Goal: Task Accomplishment & Management: Manage account settings

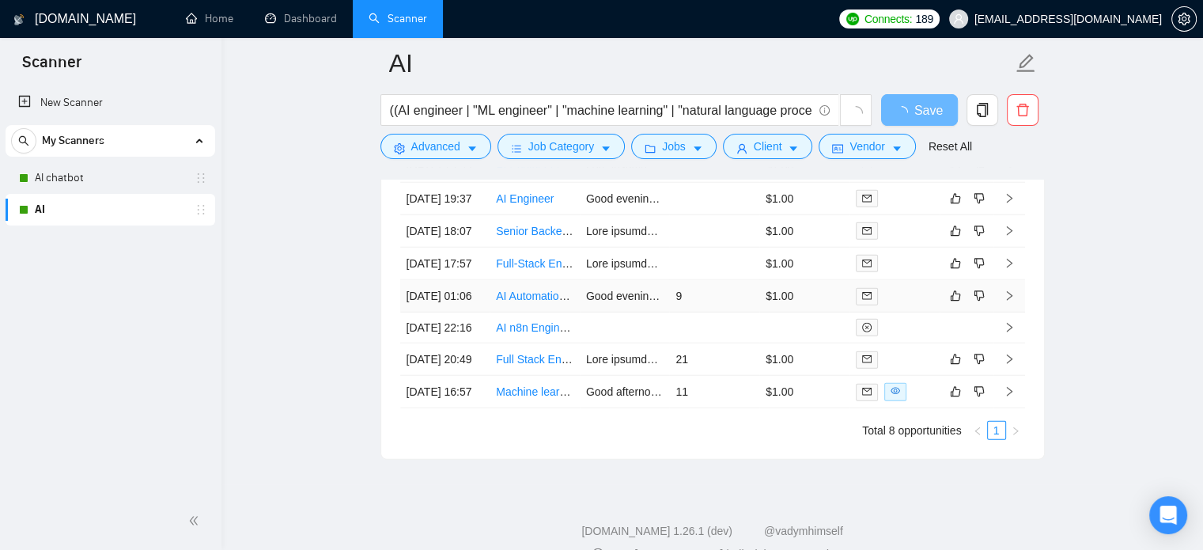
scroll to position [4026, 0]
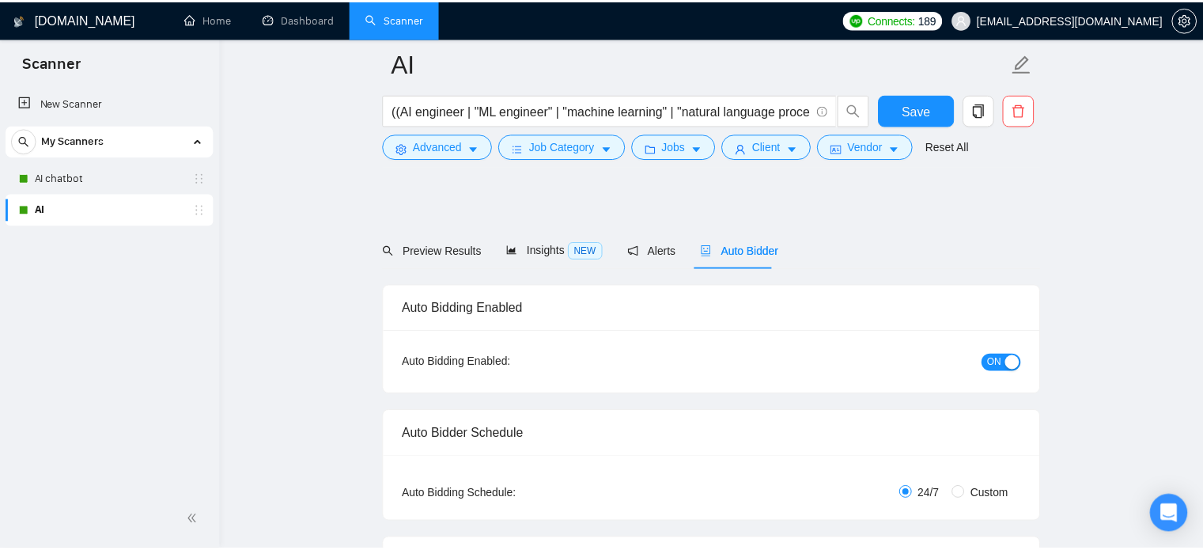
scroll to position [3913, 0]
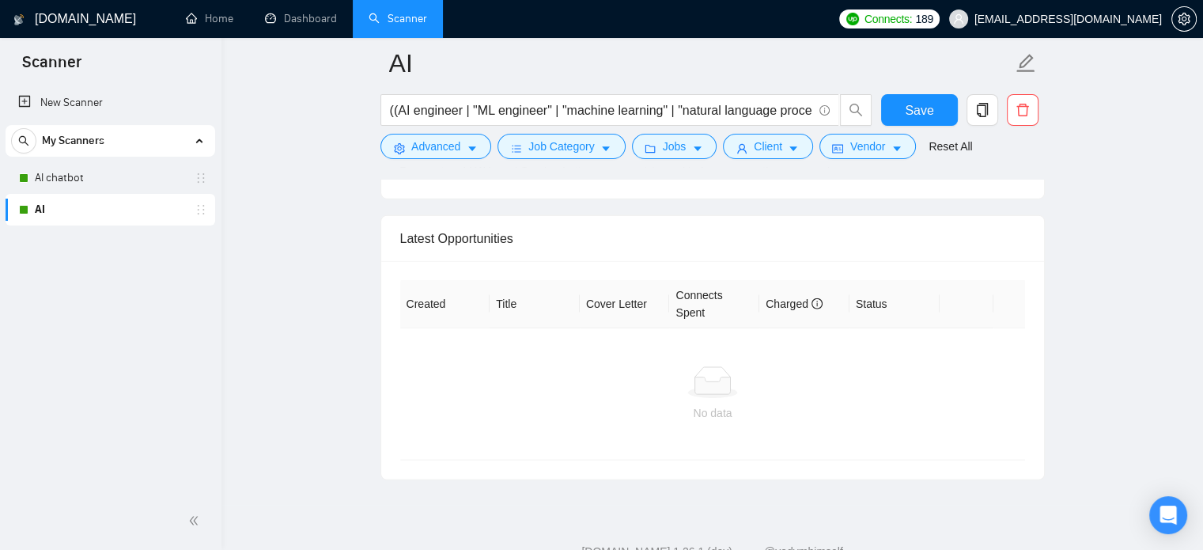
checkbox input "true"
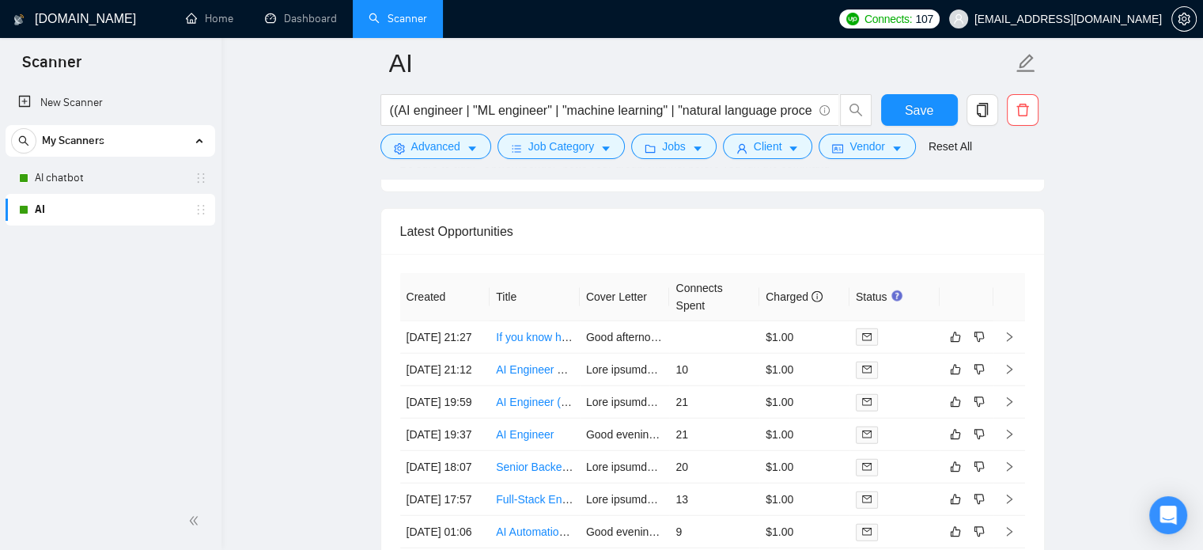
scroll to position [4156, 0]
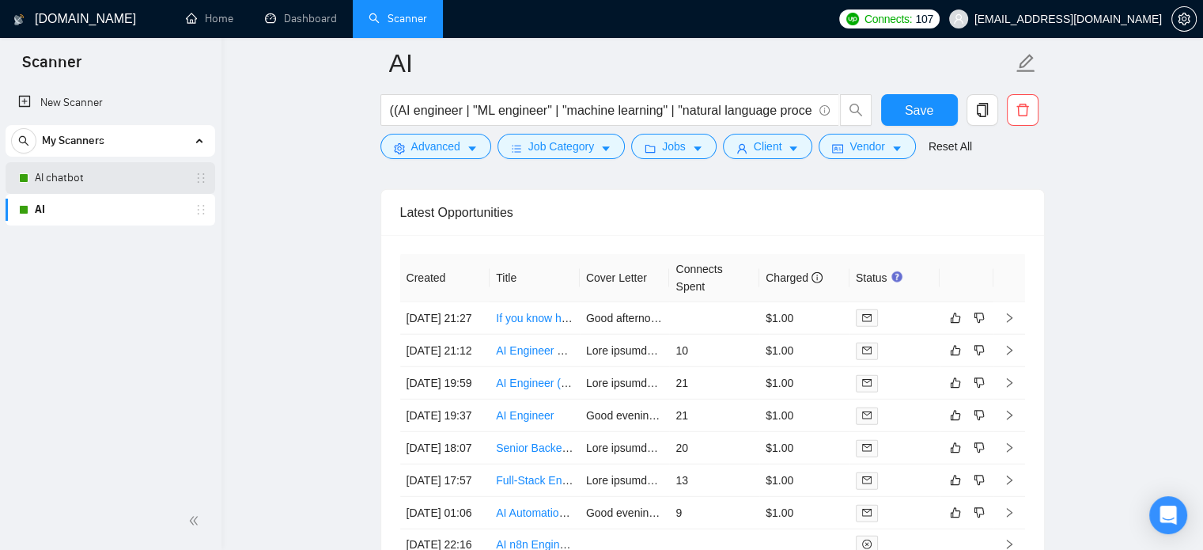
drag, startPoint x: 1027, startPoint y: 0, endPoint x: 62, endPoint y: 184, distance: 981.6
click at [62, 184] on link "AI chatbot" at bounding box center [110, 178] width 150 height 32
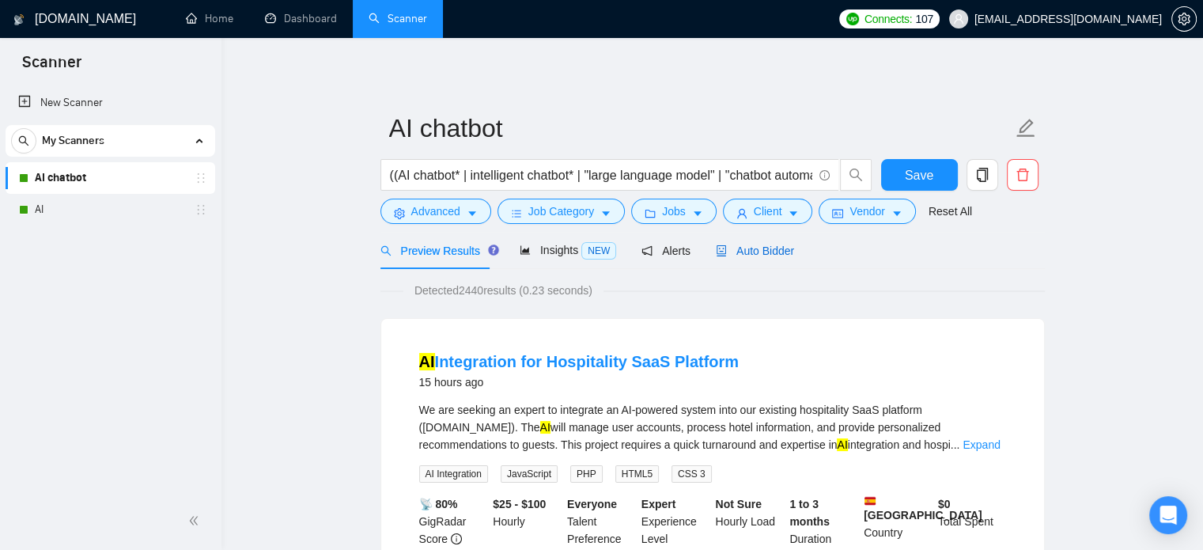
click at [744, 253] on span "Auto Bidder" at bounding box center [755, 250] width 78 height 13
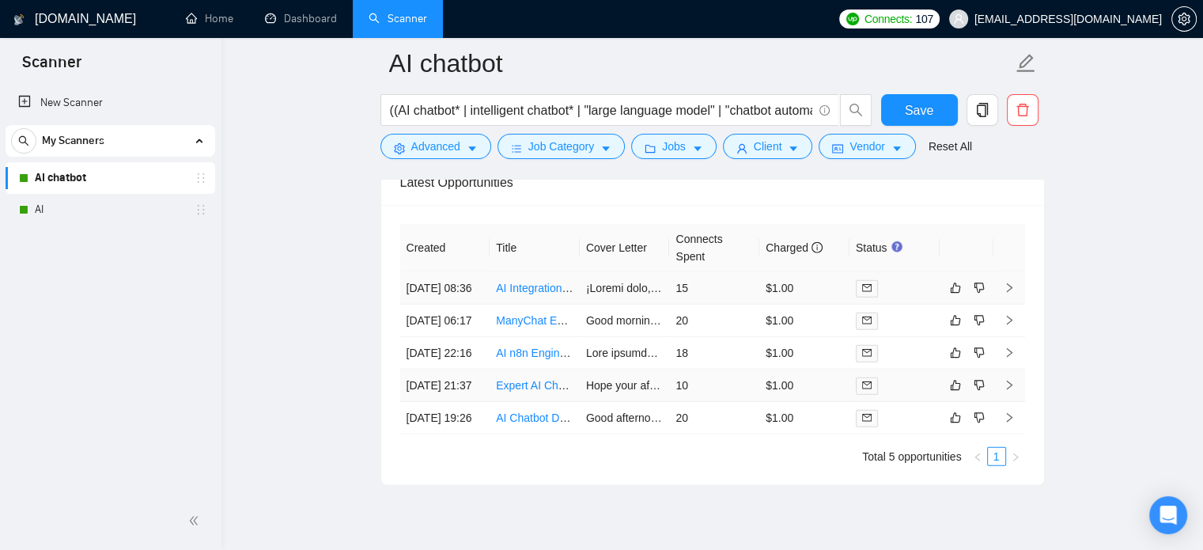
scroll to position [3974, 0]
click at [47, 208] on link "AI" at bounding box center [110, 210] width 150 height 32
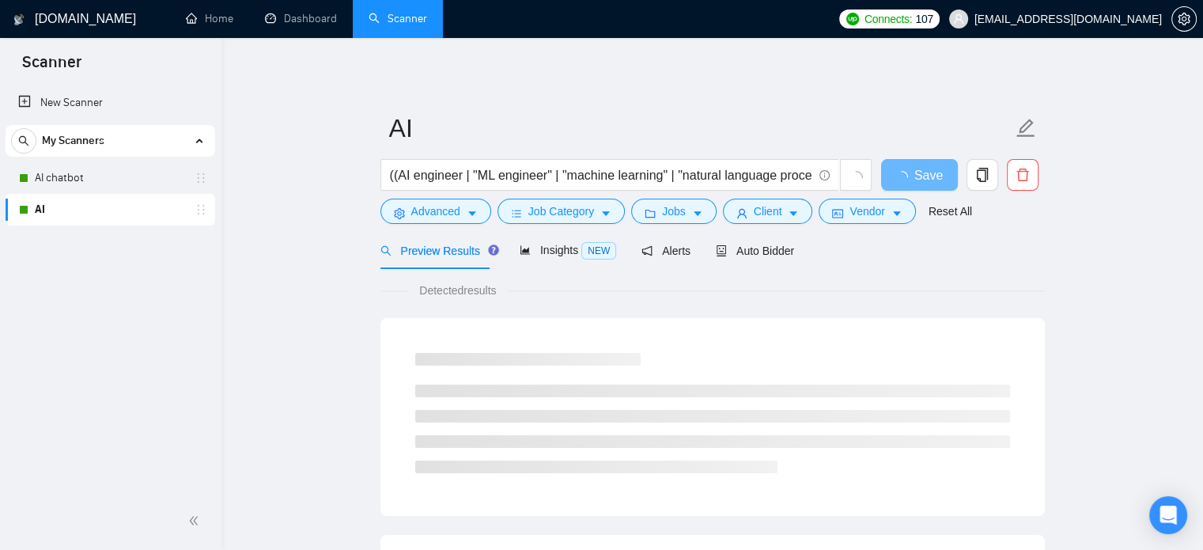
click at [389, 21] on link "Scanner" at bounding box center [398, 18] width 59 height 13
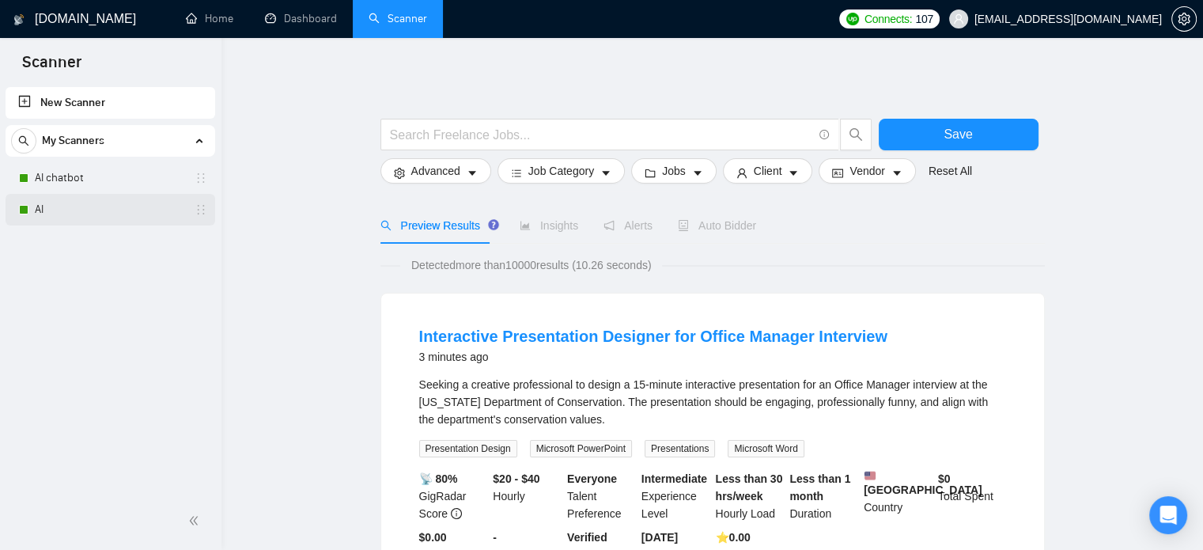
click at [47, 218] on link "AI" at bounding box center [110, 210] width 150 height 32
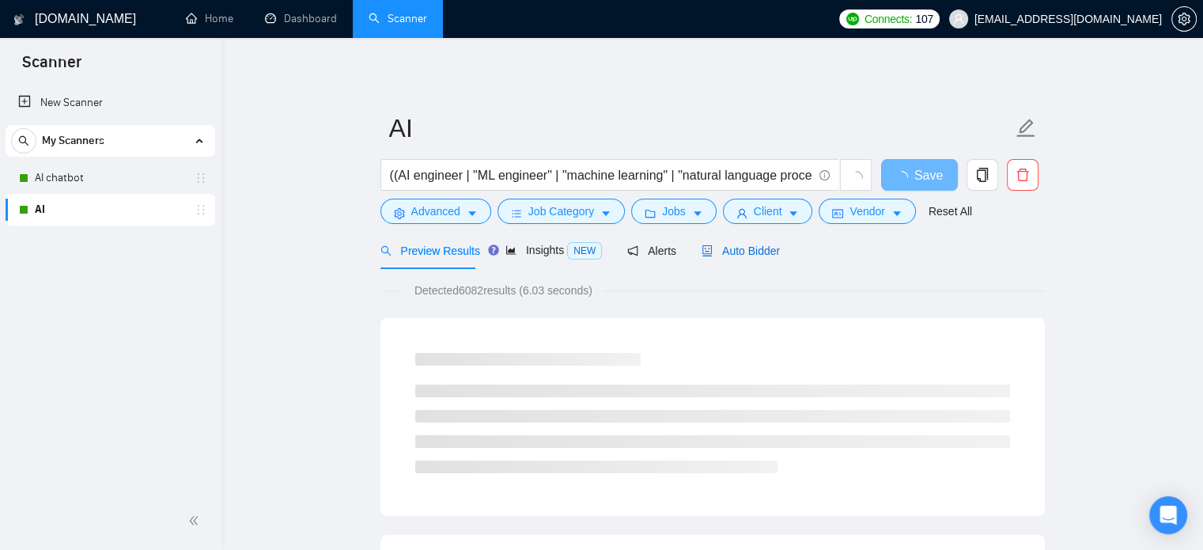
click at [728, 252] on span "Auto Bidder" at bounding box center [741, 250] width 78 height 13
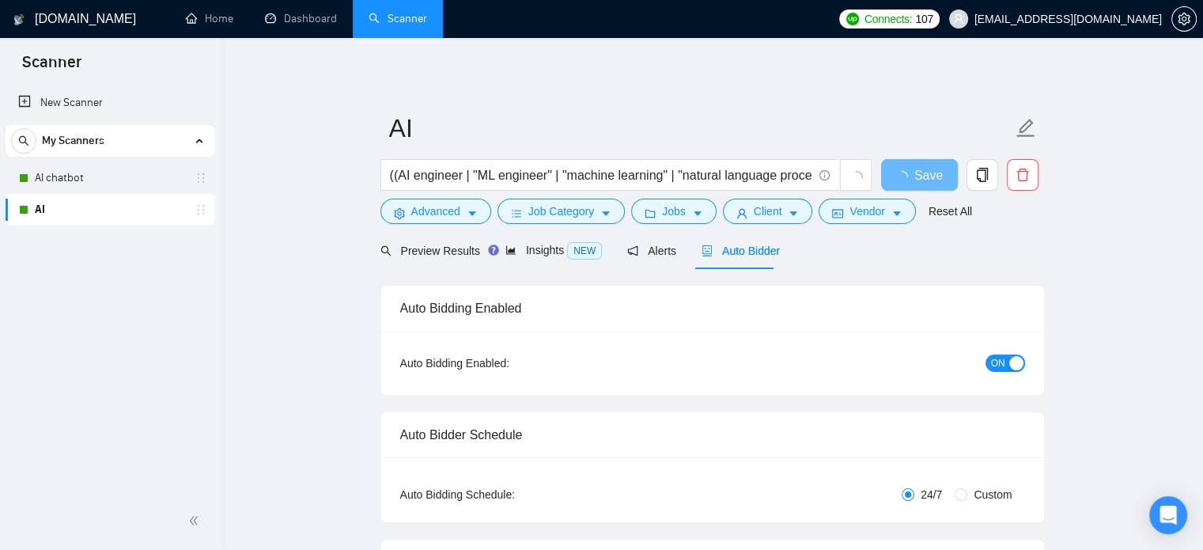
checkbox input "true"
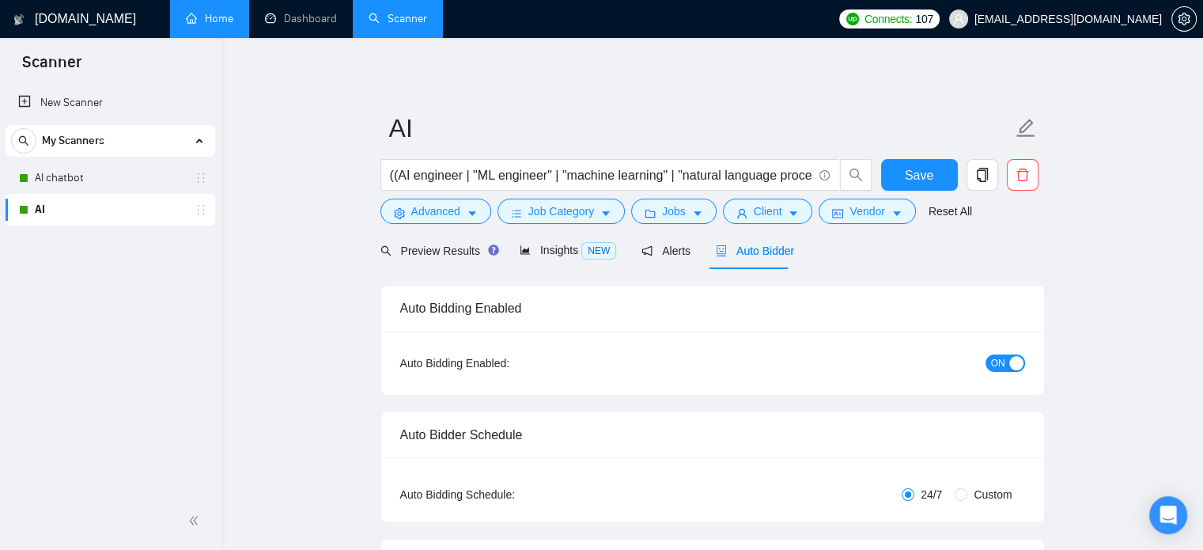
click at [195, 23] on link "Home" at bounding box center [209, 18] width 47 height 13
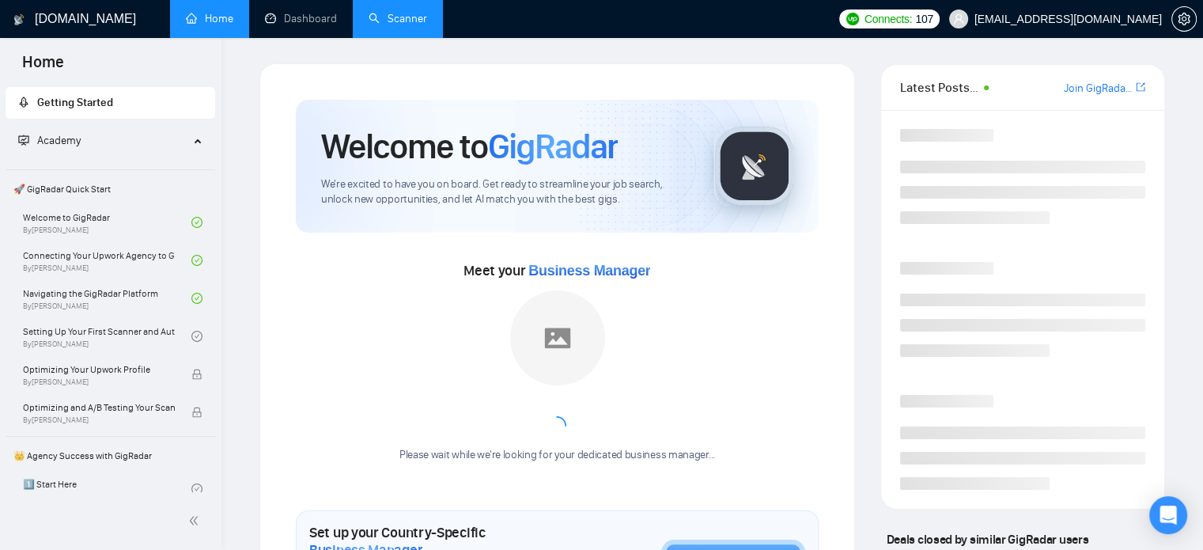
click at [424, 21] on link "Scanner" at bounding box center [398, 18] width 59 height 13
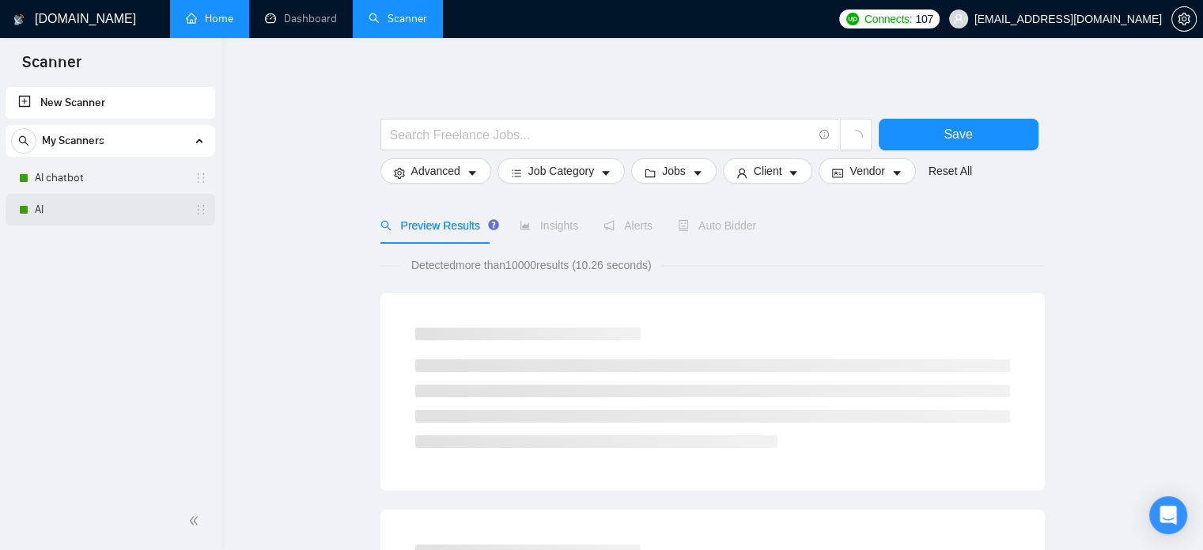
click at [28, 202] on div "AI" at bounding box center [113, 210] width 188 height 32
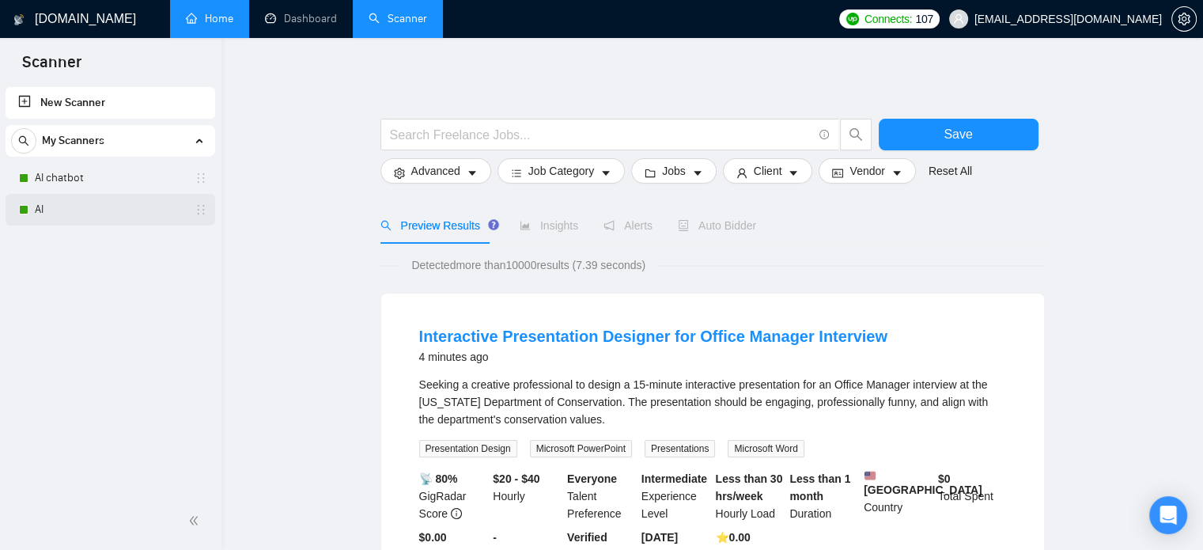
click at [57, 216] on link "AI" at bounding box center [110, 210] width 150 height 32
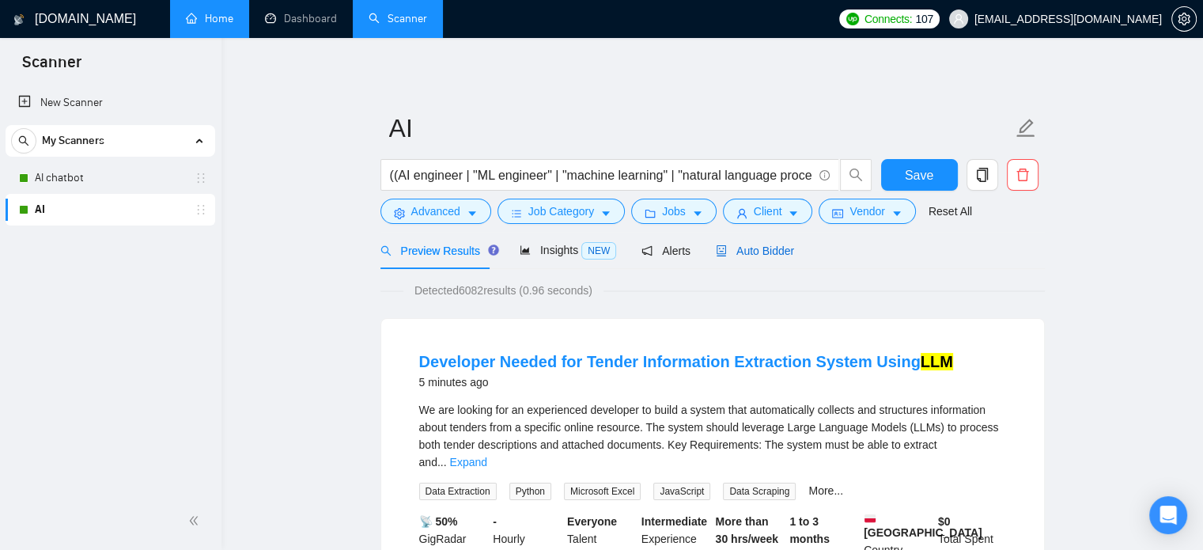
click at [747, 252] on span "Auto Bidder" at bounding box center [755, 250] width 78 height 13
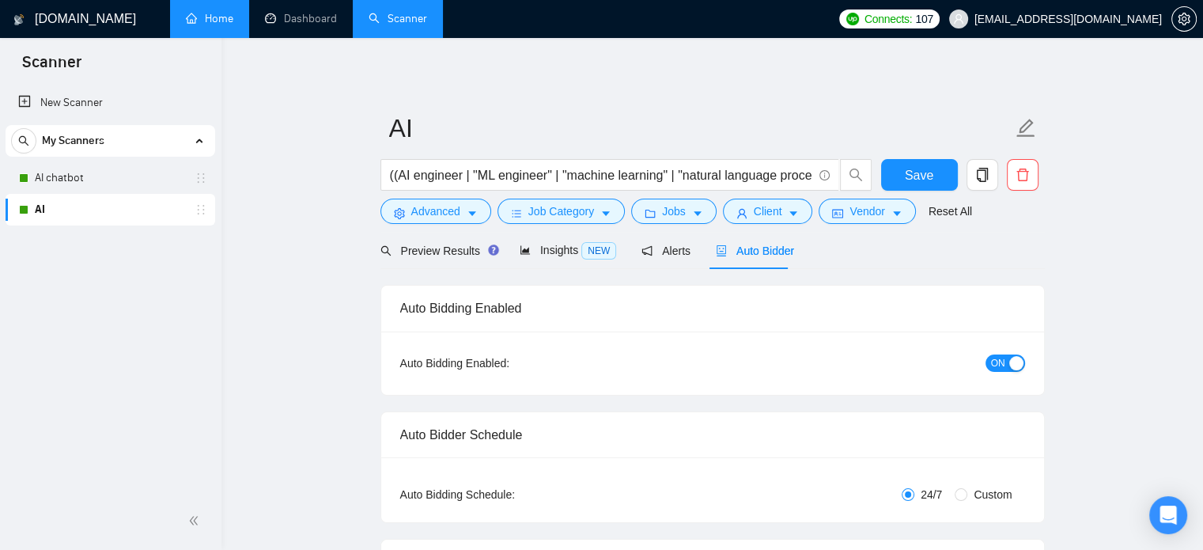
checkbox input "true"
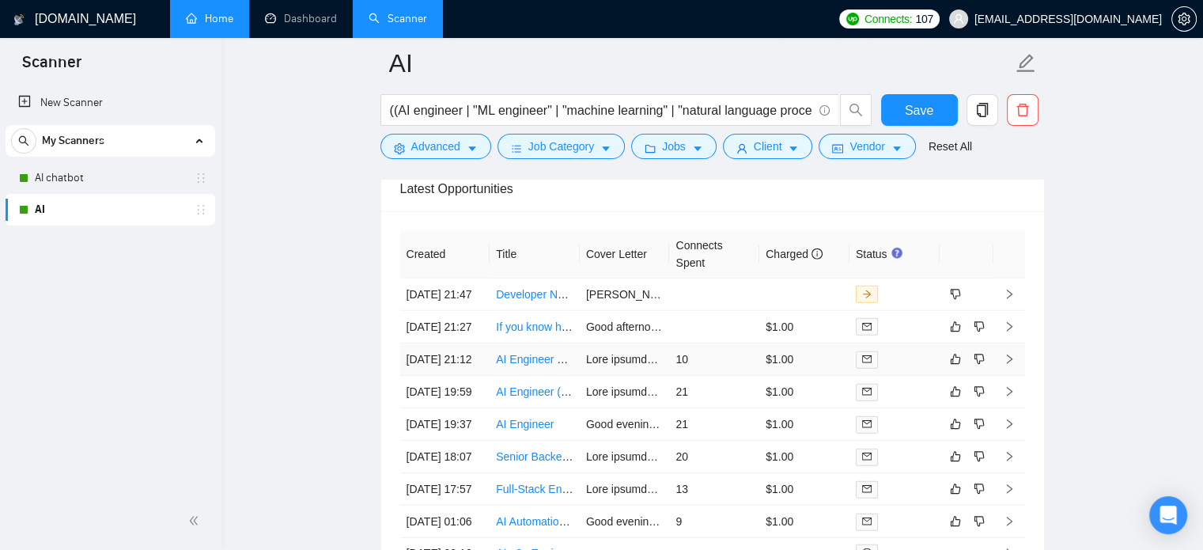
scroll to position [4162, 0]
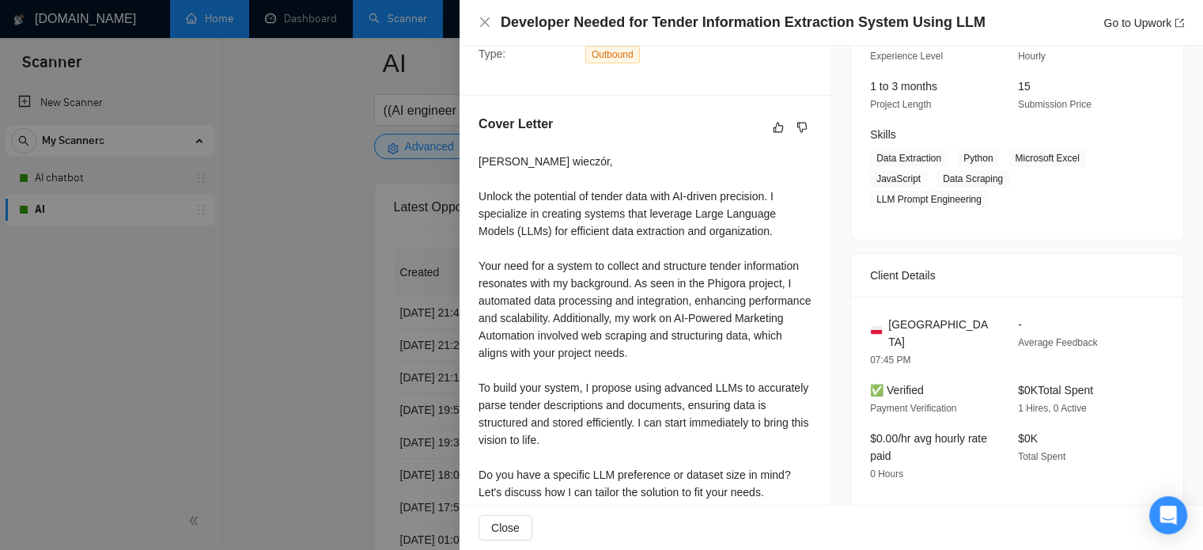
scroll to position [260, 0]
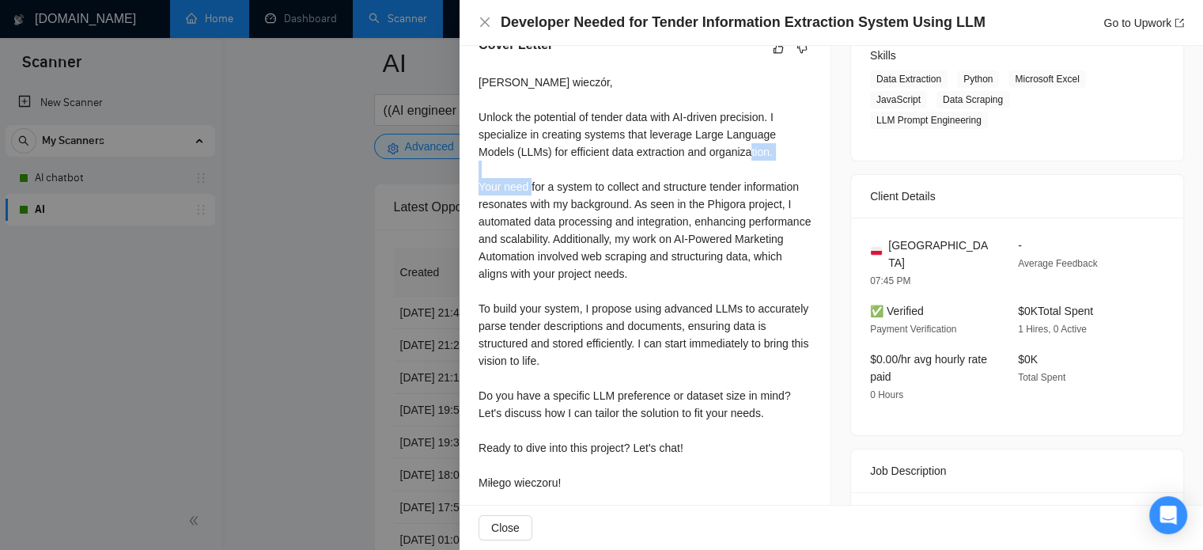
drag, startPoint x: 483, startPoint y: 181, endPoint x: 566, endPoint y: 192, distance: 84.6
click at [566, 192] on div "Dobry wieczór, Unlock the potential of tender data with AI-driven precision. I …" at bounding box center [645, 283] width 333 height 418
click at [552, 203] on div "Dobry wieczór, Unlock the potential of tender data with AI-driven precision. I …" at bounding box center [645, 283] width 333 height 418
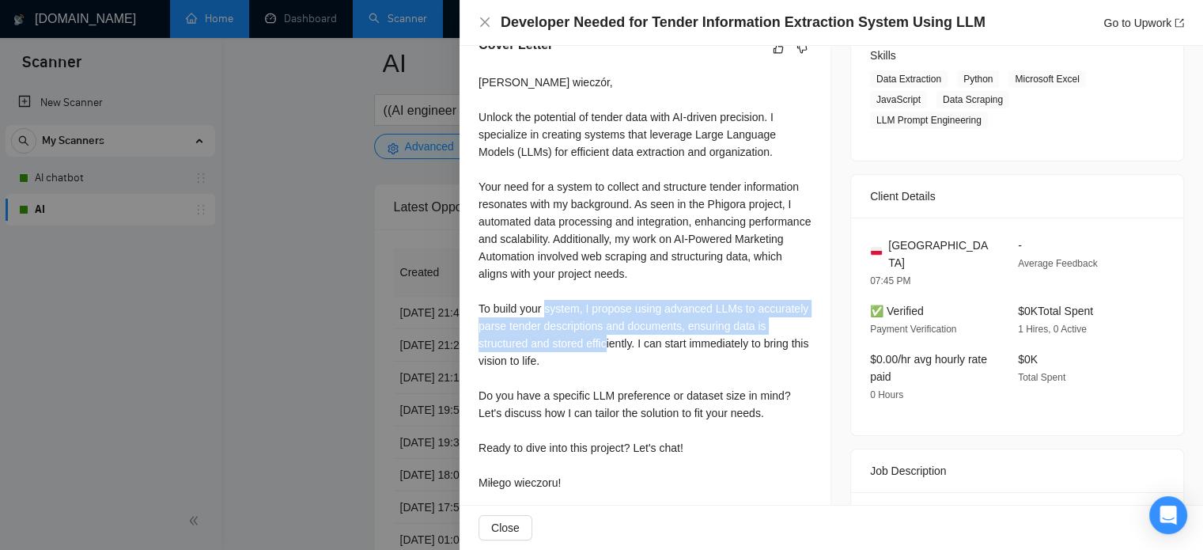
drag, startPoint x: 584, startPoint y: 303, endPoint x: 640, endPoint y: 350, distance: 73.5
click at [640, 350] on div "Dobry wieczór, Unlock the potential of tender data with AI-driven precision. I …" at bounding box center [645, 283] width 333 height 418
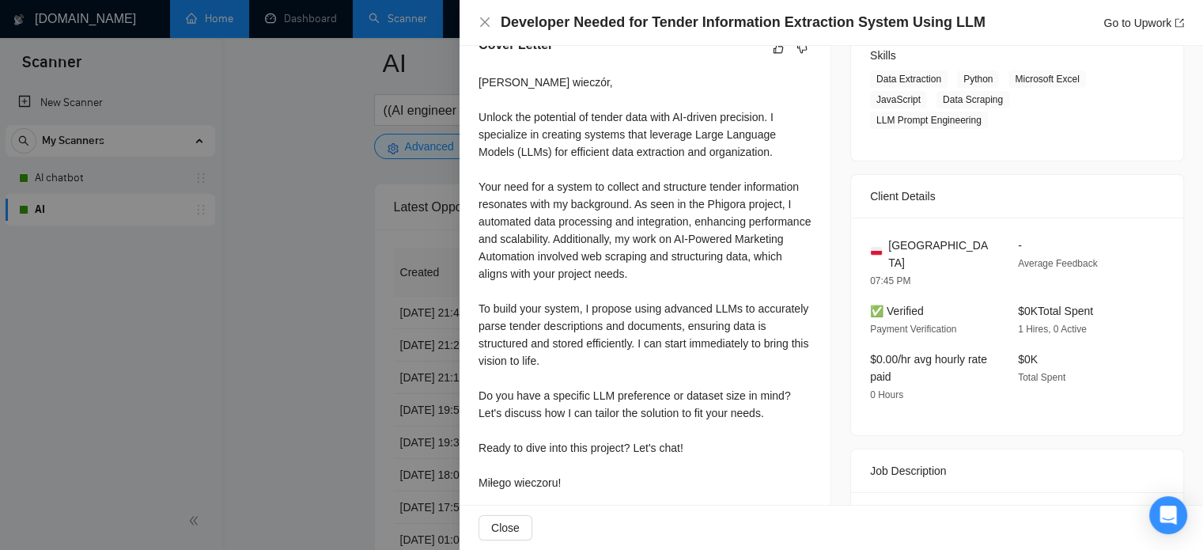
click at [681, 370] on div "Dobry wieczór, Unlock the potential of tender data with AI-driven precision. I …" at bounding box center [645, 283] width 333 height 418
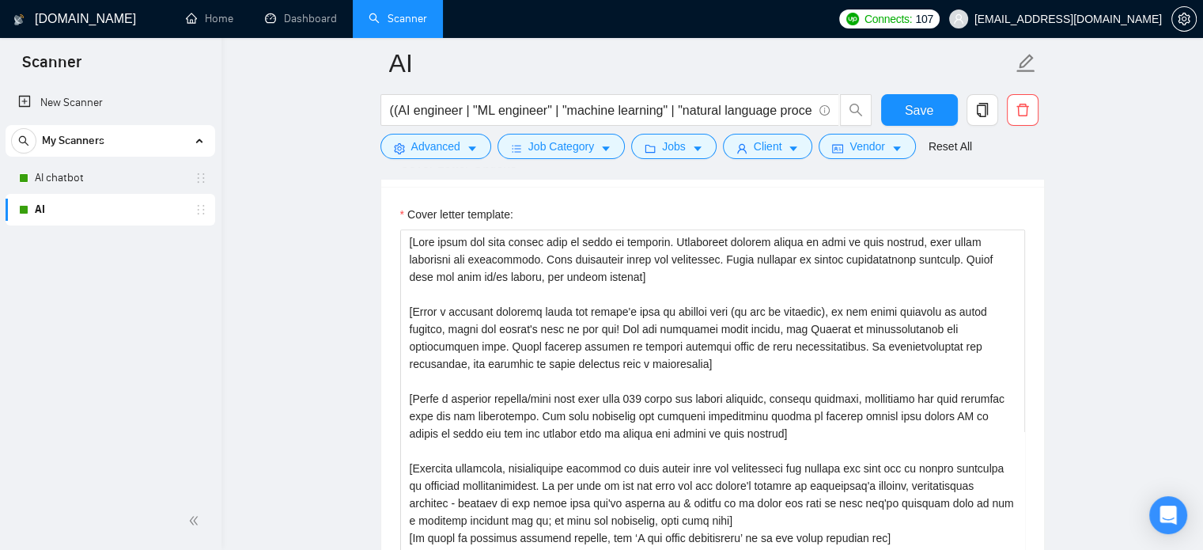
scroll to position [1789, 0]
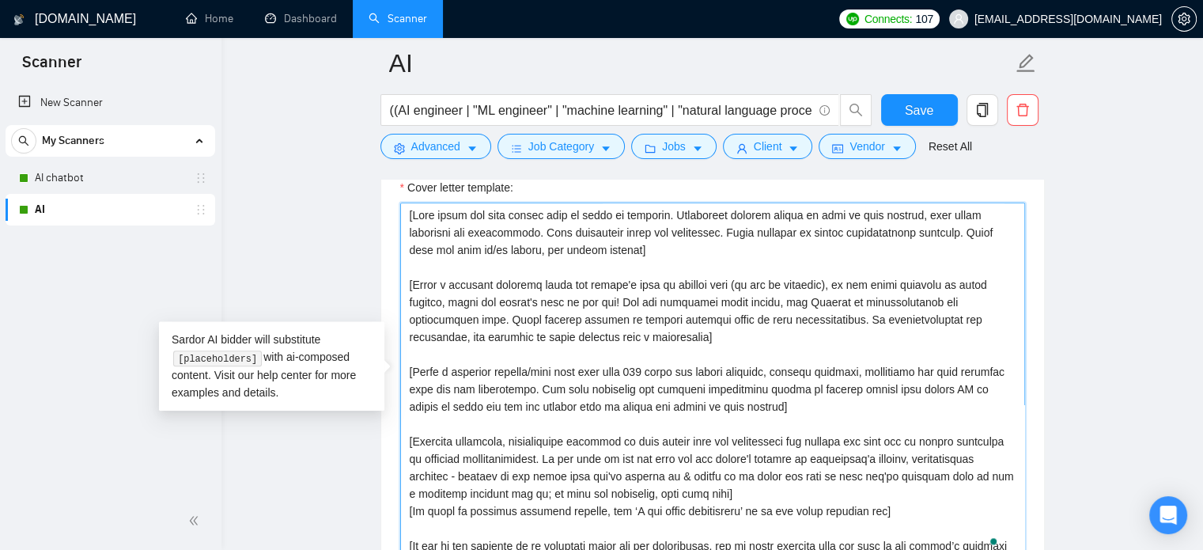
drag, startPoint x: 408, startPoint y: 278, endPoint x: 661, endPoint y: 335, distance: 259.5
click at [661, 335] on textarea "Cover letter template:" at bounding box center [712, 381] width 625 height 356
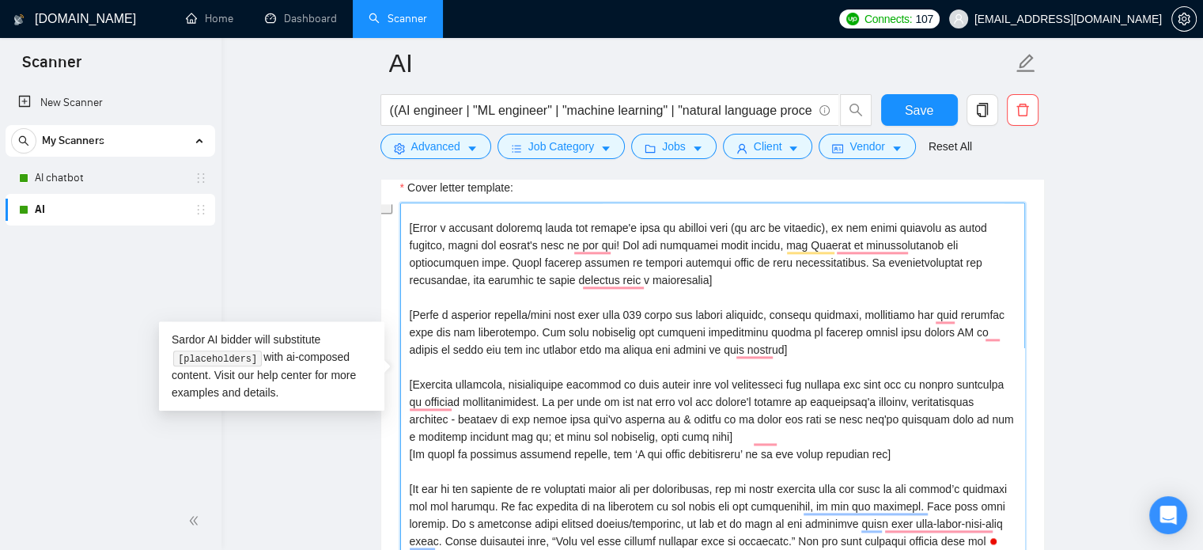
scroll to position [79, 0]
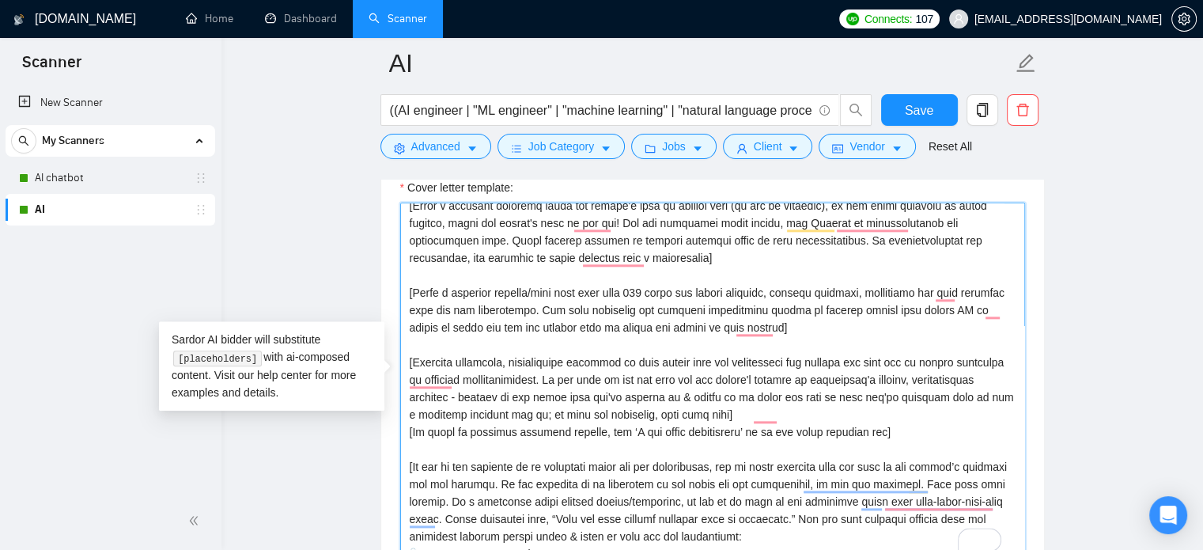
drag, startPoint x: 407, startPoint y: 290, endPoint x: 792, endPoint y: 328, distance: 387.1
click at [792, 328] on textarea "Cover letter template:" at bounding box center [712, 381] width 625 height 356
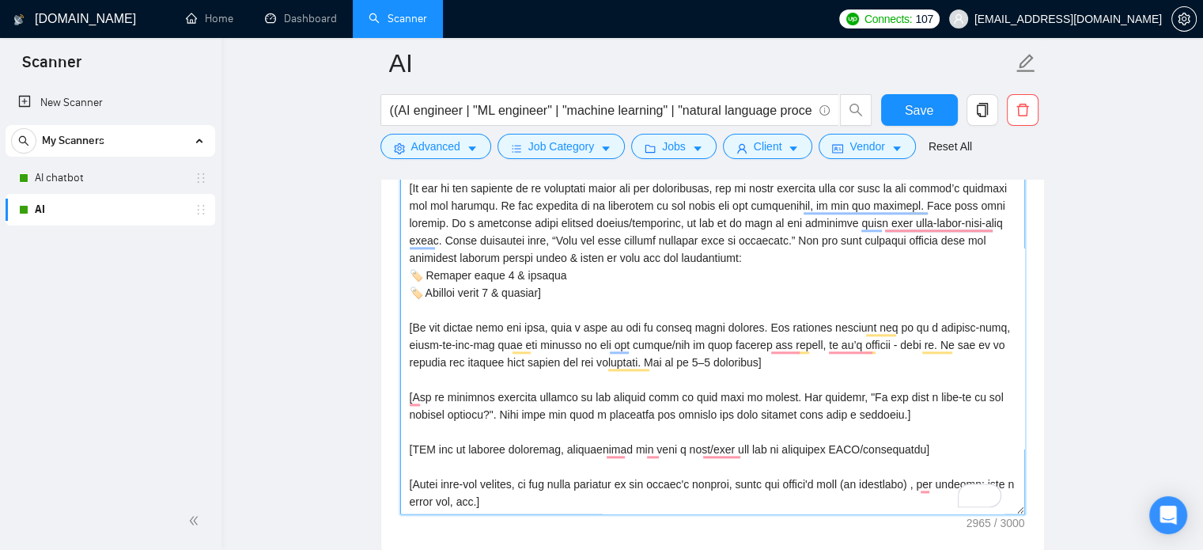
scroll to position [1868, 0]
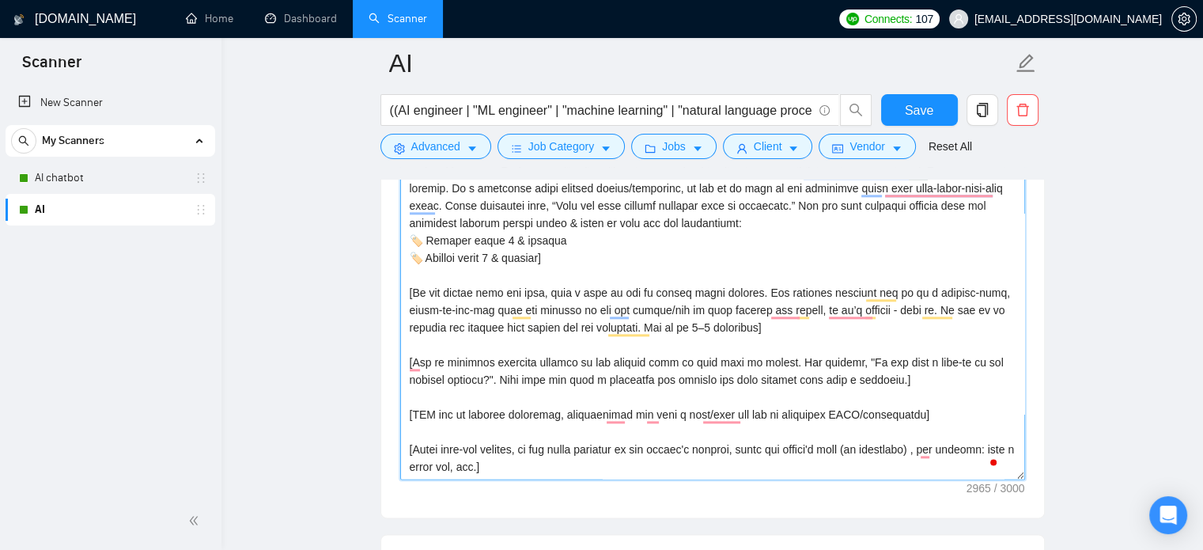
drag, startPoint x: 783, startPoint y: 328, endPoint x: 767, endPoint y: 328, distance: 15.8
click at [767, 328] on textarea "Cover letter template:" at bounding box center [712, 301] width 625 height 356
click at [832, 308] on textarea "Cover letter template:" at bounding box center [712, 301] width 625 height 356
click at [800, 322] on textarea "Cover letter template:" at bounding box center [712, 301] width 625 height 356
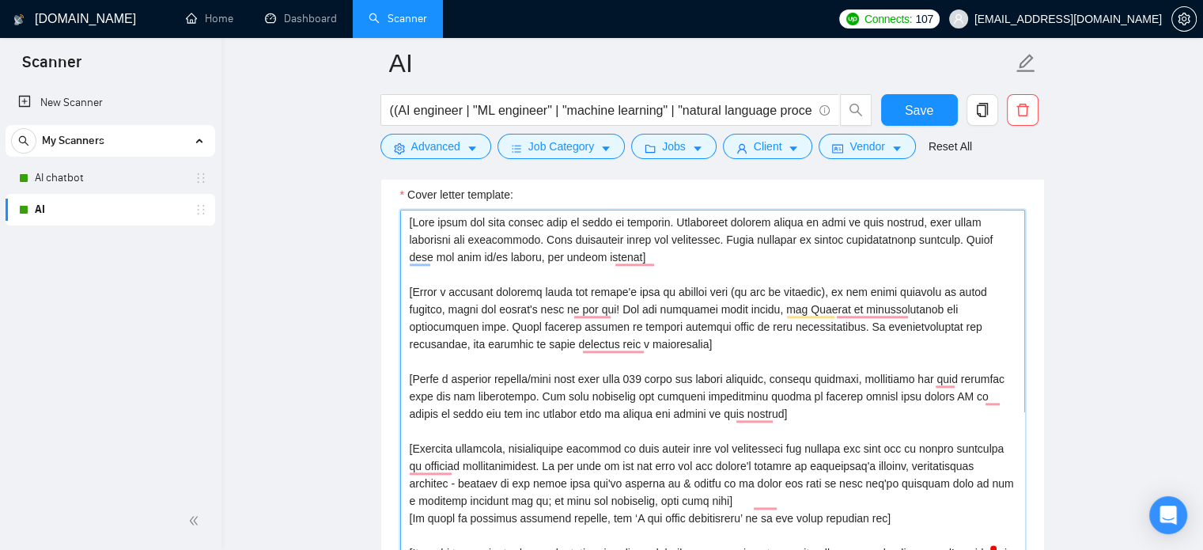
scroll to position [1775, 0]
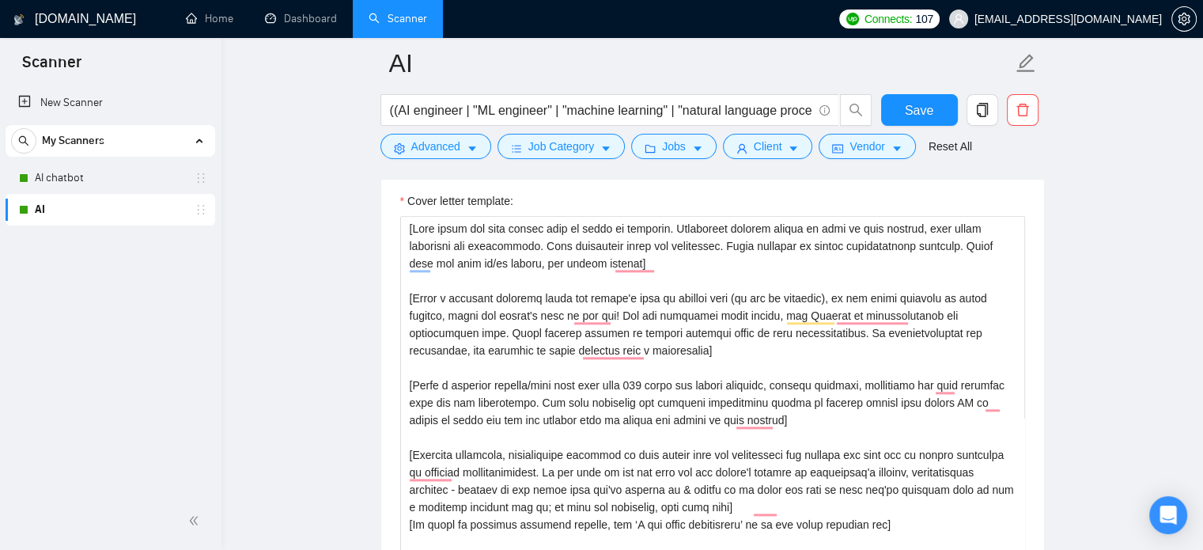
click at [51, 273] on div "New Scanner My Scanners AI chatbot AI" at bounding box center [110, 288] width 221 height 408
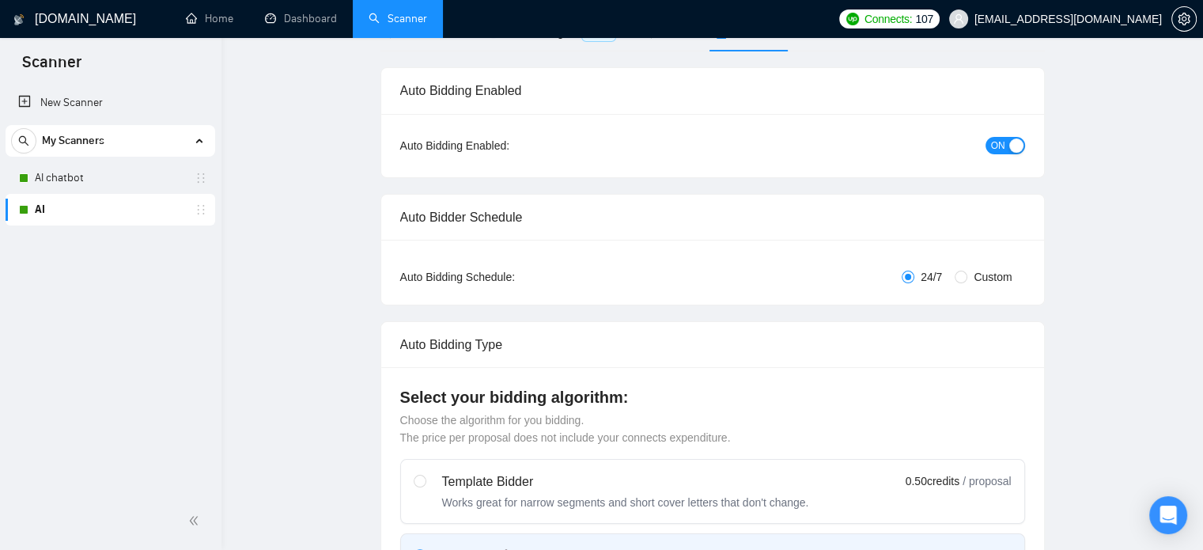
scroll to position [0, 0]
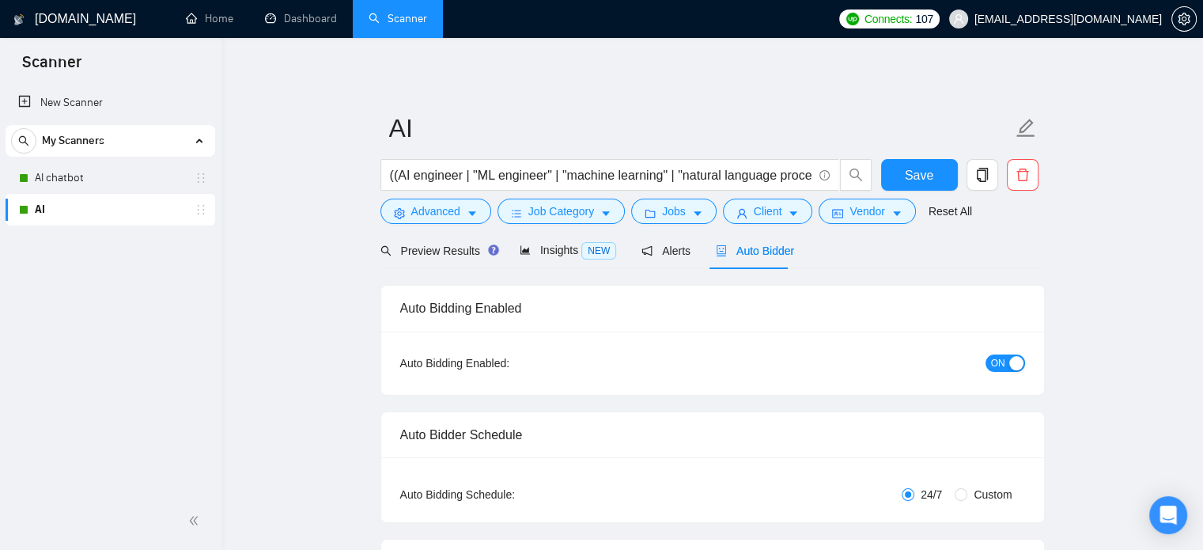
click at [994, 363] on span "ON" at bounding box center [998, 362] width 14 height 17
click at [930, 164] on button "Save" at bounding box center [919, 175] width 77 height 32
click at [54, 175] on link "AI chatbot" at bounding box center [110, 178] width 150 height 32
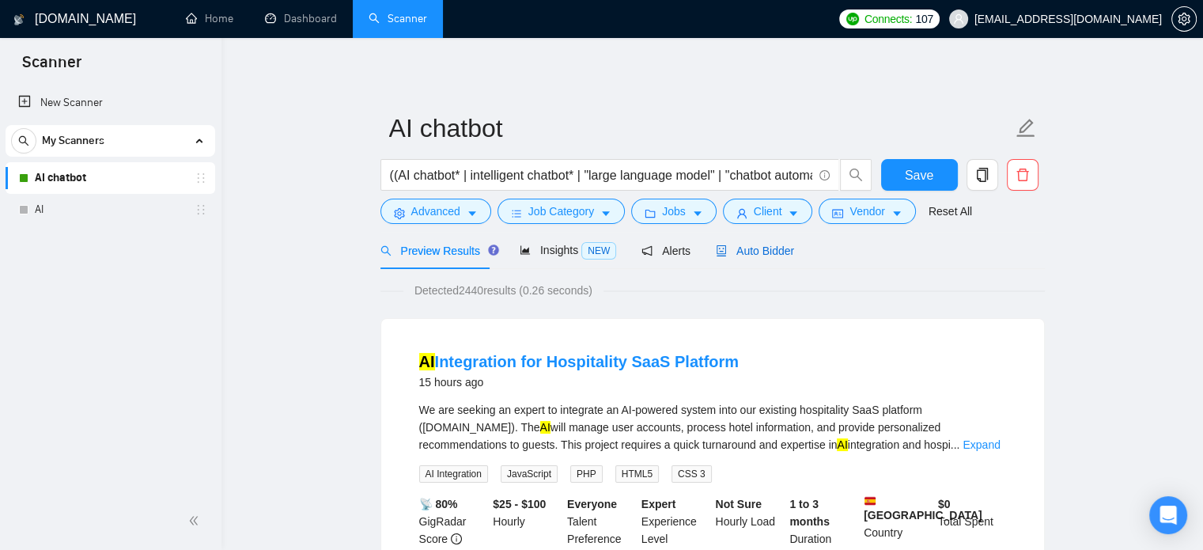
click at [748, 254] on span "Auto Bidder" at bounding box center [755, 250] width 78 height 13
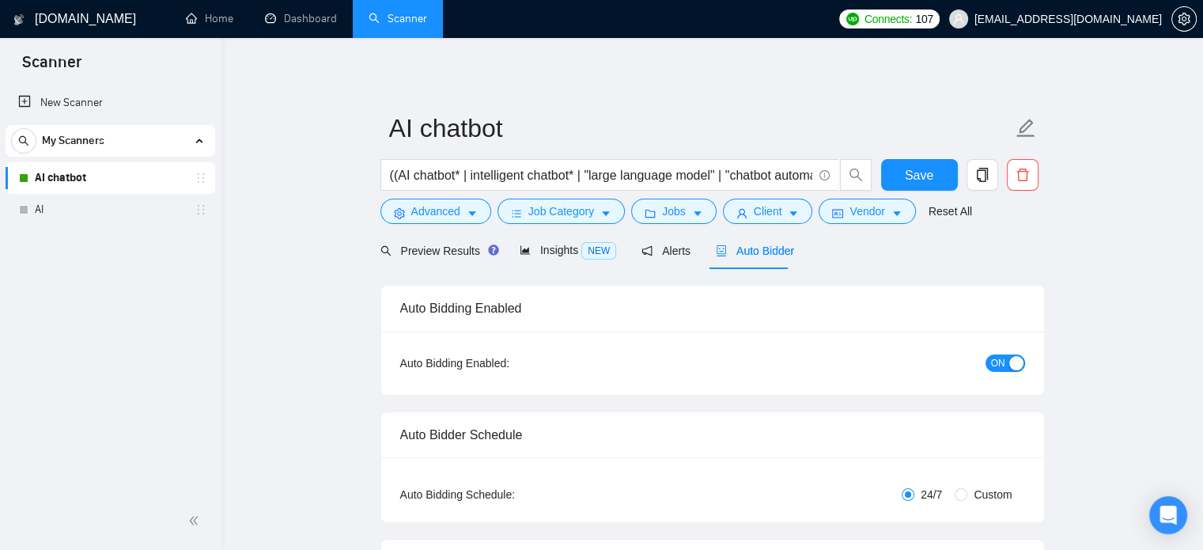
click at [1003, 368] on span "ON" at bounding box center [998, 362] width 14 height 17
click at [904, 176] on button "Save" at bounding box center [919, 175] width 77 height 32
click at [44, 213] on link "AI" at bounding box center [110, 210] width 150 height 32
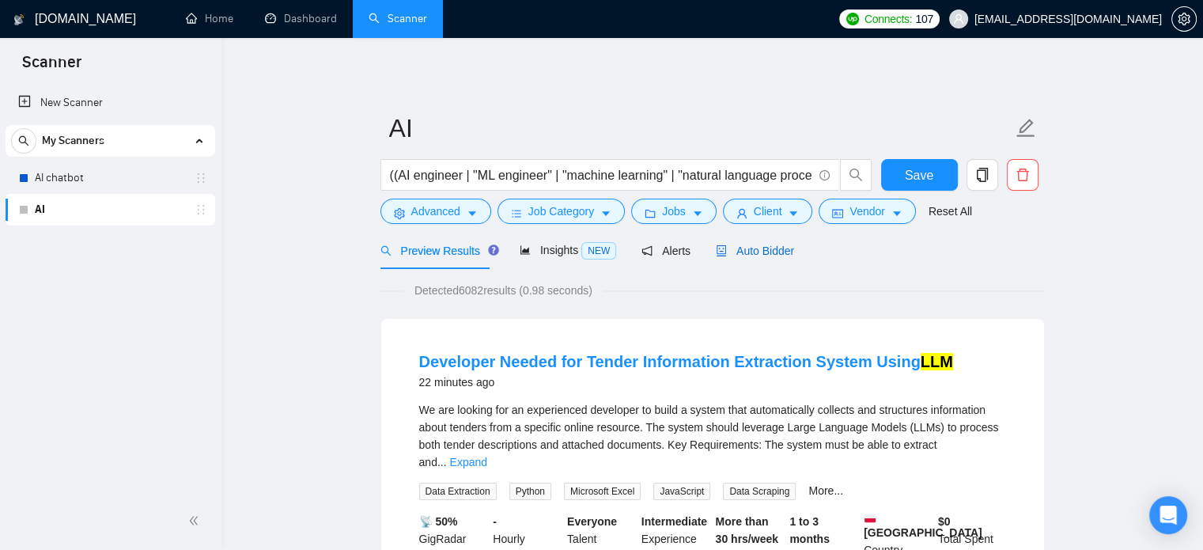
click at [752, 242] on div "Auto Bidder" at bounding box center [755, 250] width 78 height 17
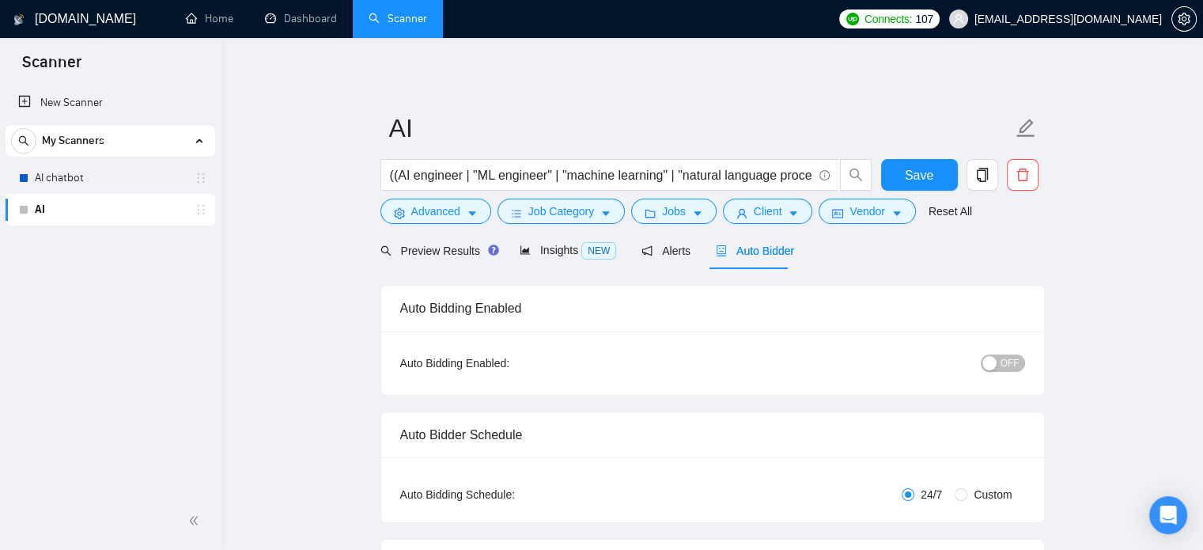
checkbox input "true"
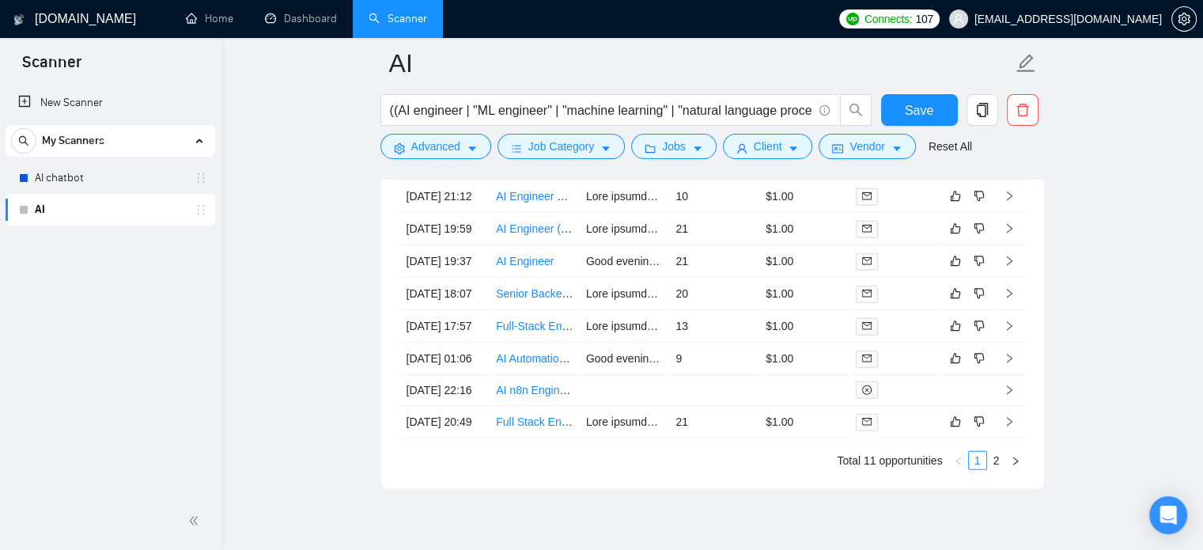
scroll to position [4231, 0]
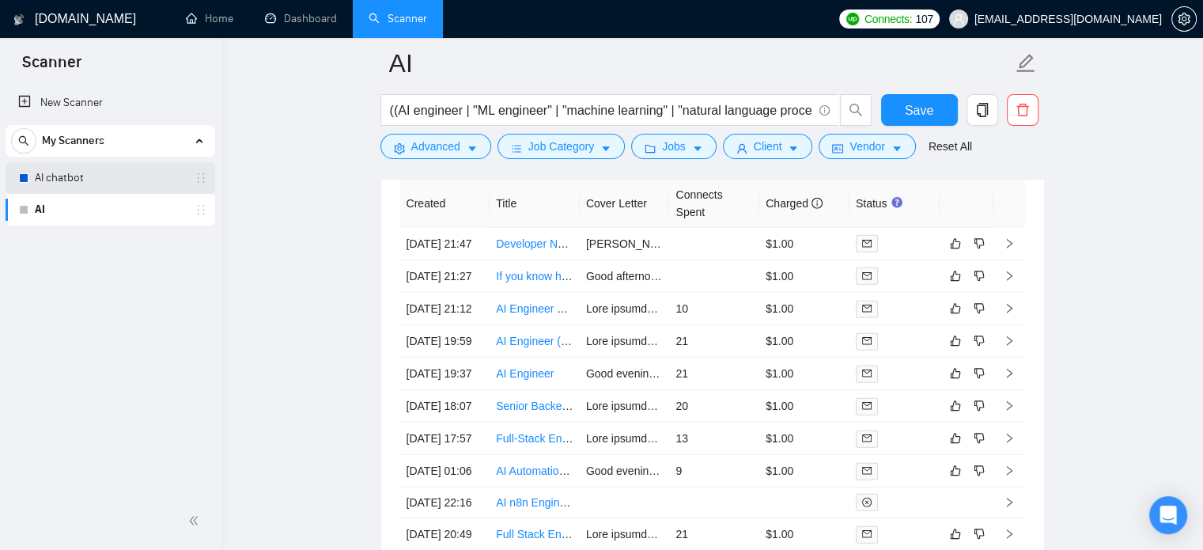
click at [56, 172] on link "AI chatbot" at bounding box center [110, 178] width 150 height 32
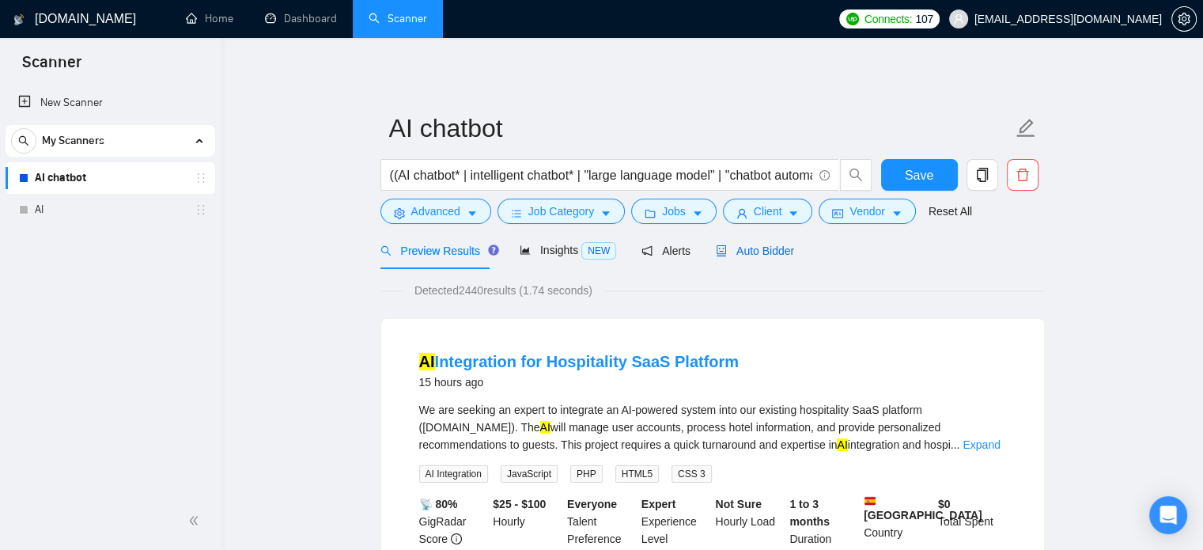
click at [763, 249] on span "Auto Bidder" at bounding box center [755, 250] width 78 height 13
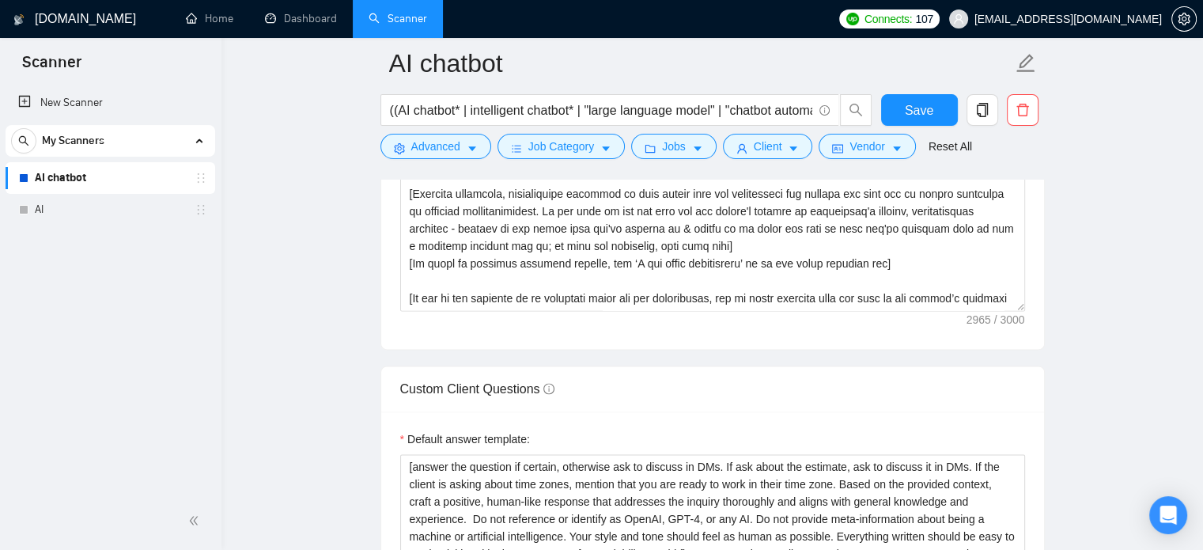
scroll to position [2136, 0]
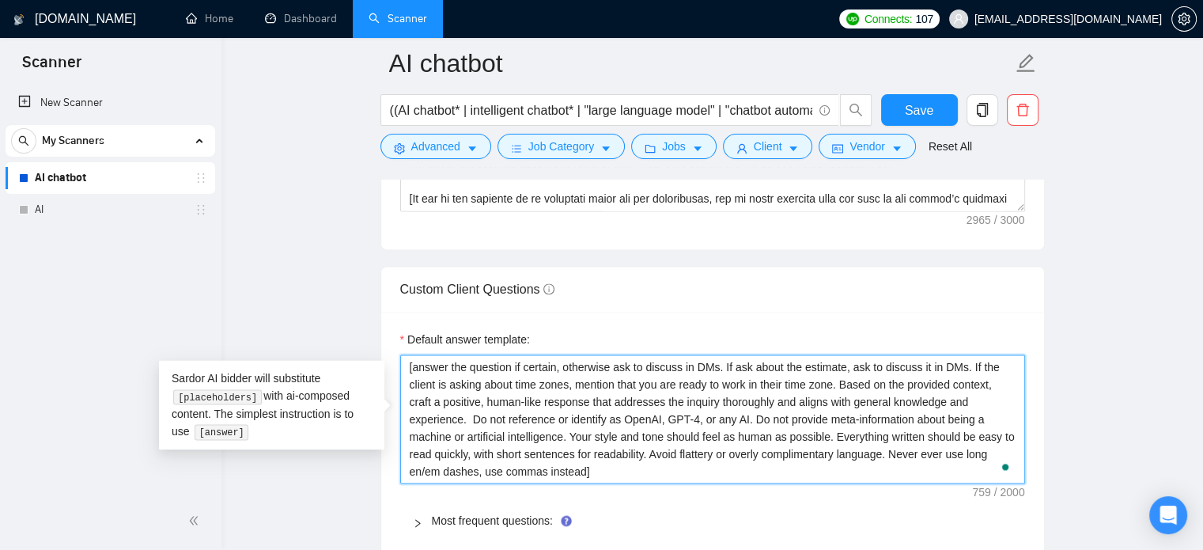
drag, startPoint x: 433, startPoint y: 382, endPoint x: 566, endPoint y: 382, distance: 132.9
click at [566, 382] on textarea "[answer the question if certain, otherwise ask to discuss in DMs. If ask about …" at bounding box center [712, 419] width 625 height 130
click at [690, 396] on textarea "[answer the question if certain, otherwise ask to discuss in DMs. If ask about …" at bounding box center [712, 419] width 625 height 130
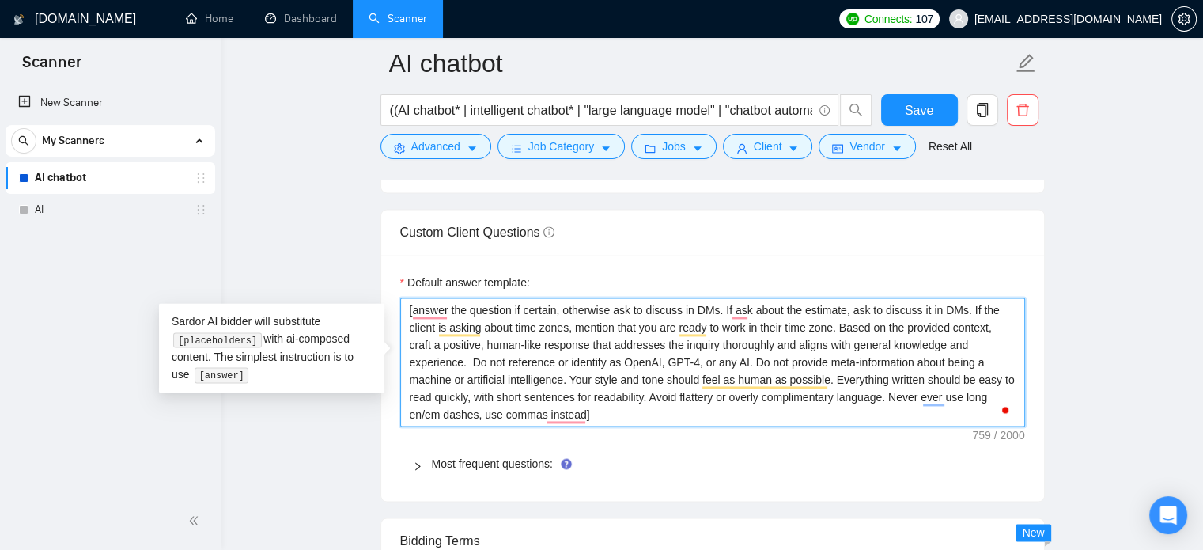
scroll to position [2215, 0]
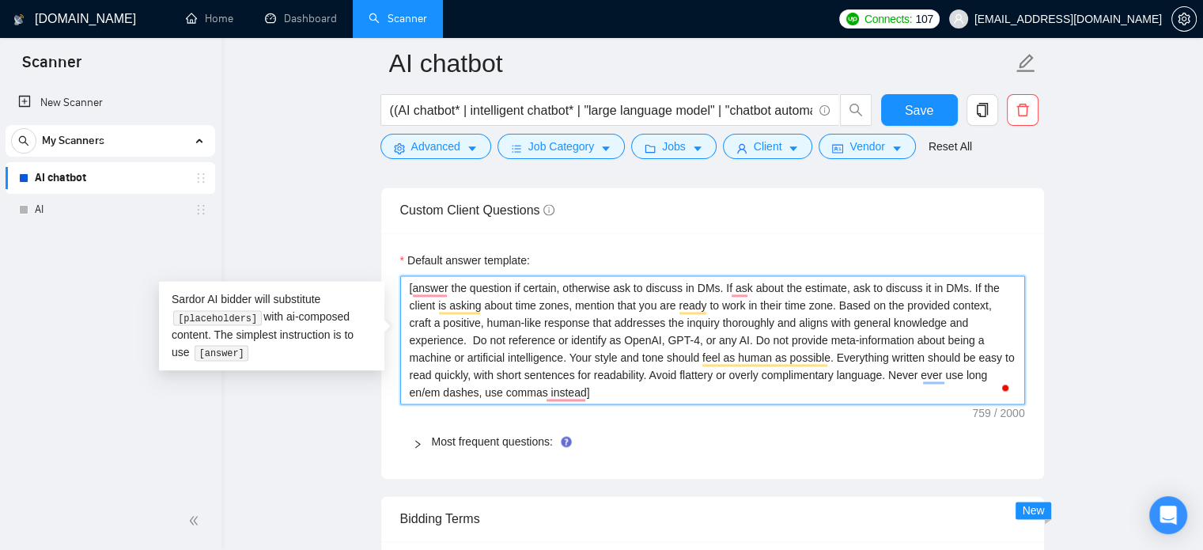
drag, startPoint x: 724, startPoint y: 290, endPoint x: 852, endPoint y: 292, distance: 128.2
click at [831, 287] on textarea "[answer the question if certain, otherwise ask to discuss in DMs. If ask about …" at bounding box center [712, 340] width 625 height 130
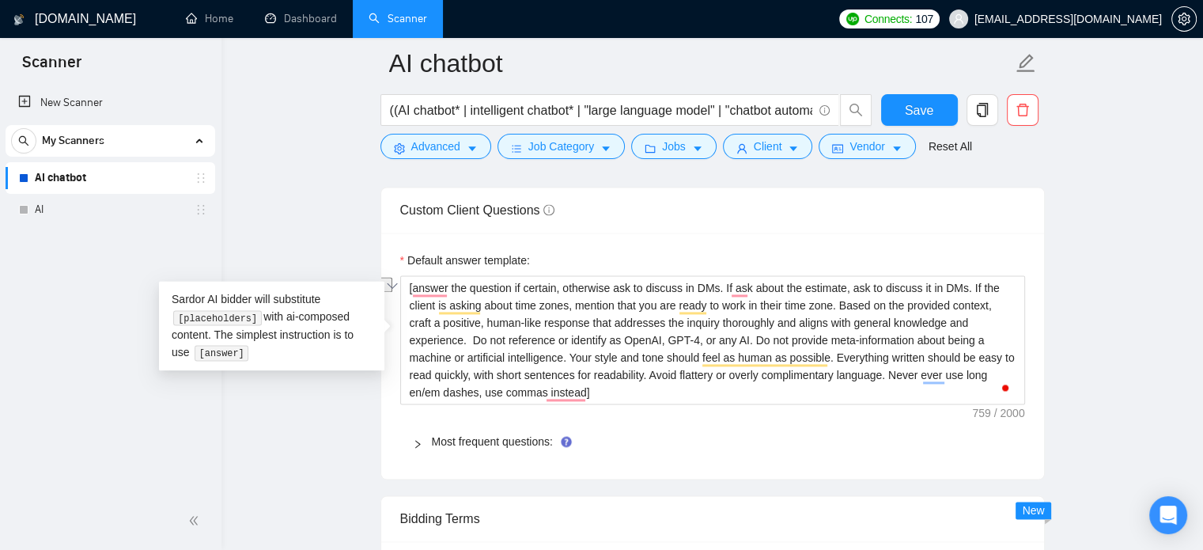
click at [1070, 309] on main "AI chatbot ((AI chatbot* | intelligent chatbot* | "large language model" | "cha…" at bounding box center [712, 46] width 931 height 4396
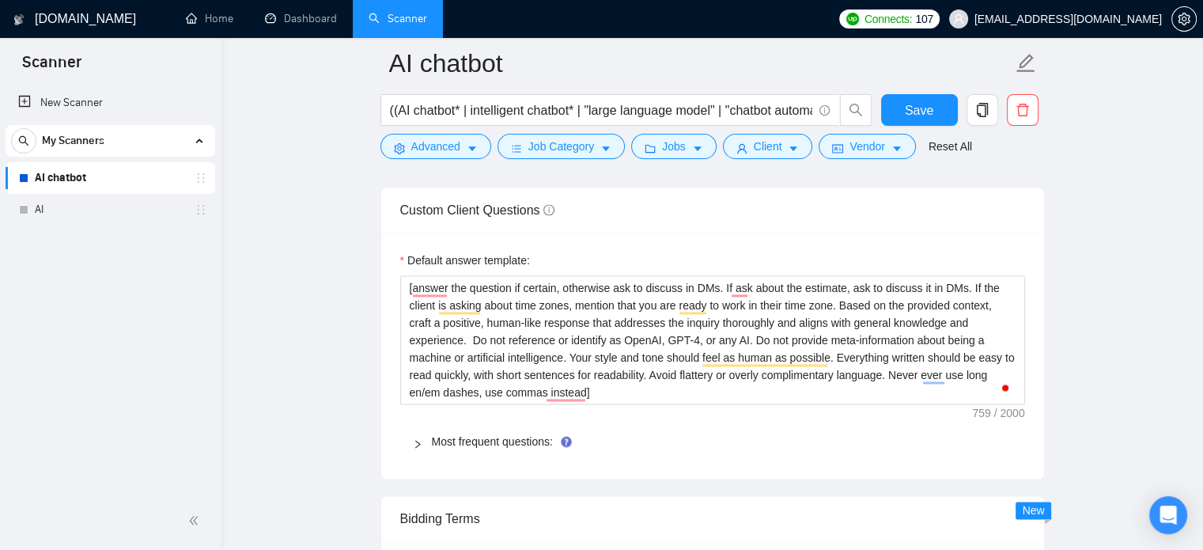
scroll to position [2294, 0]
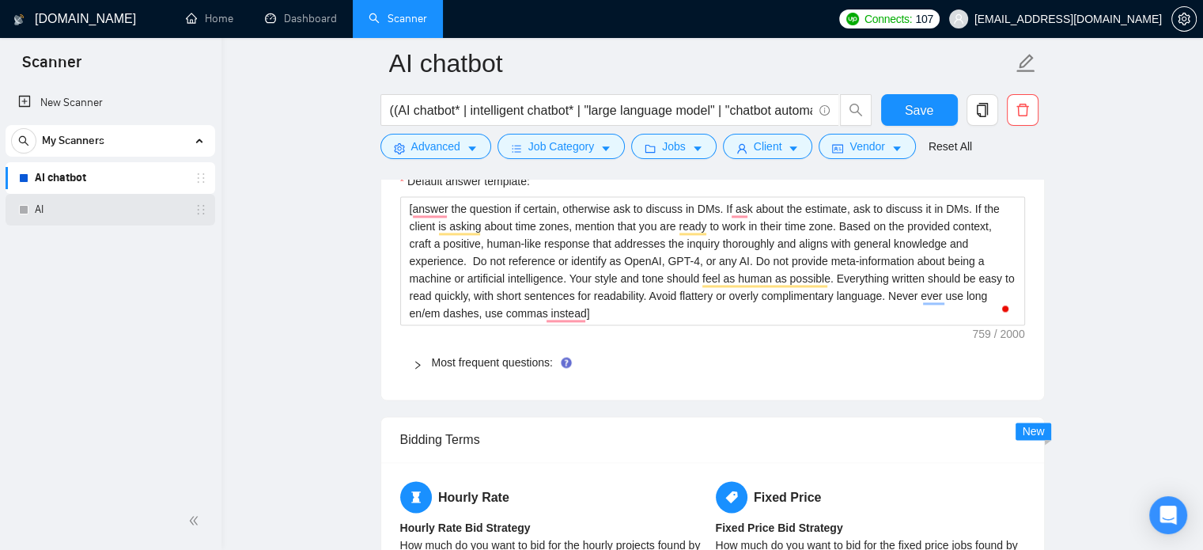
click at [41, 210] on link "AI" at bounding box center [110, 210] width 150 height 32
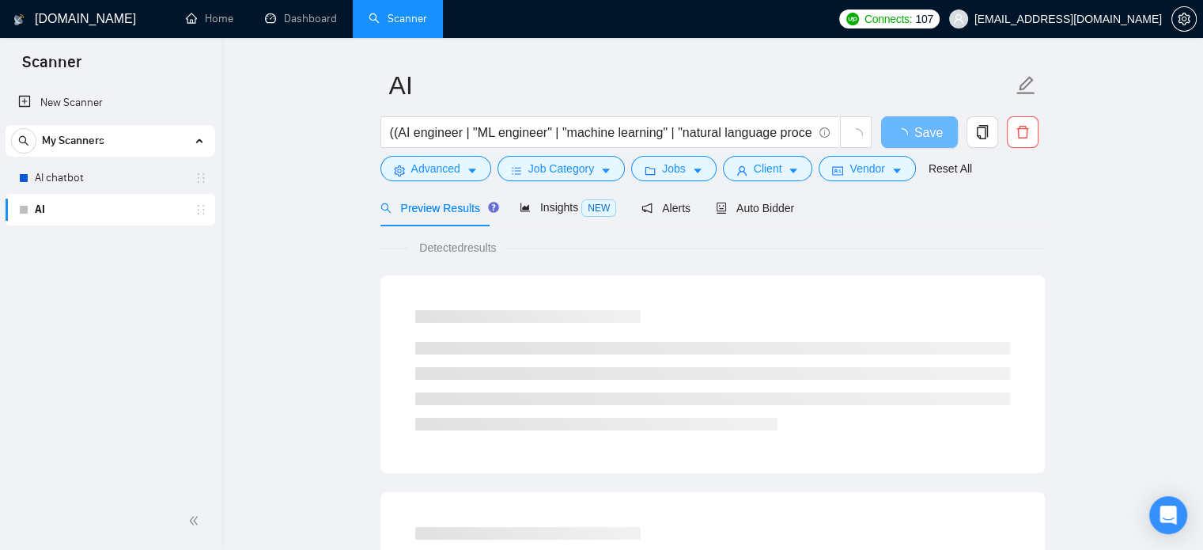
scroll to position [54, 0]
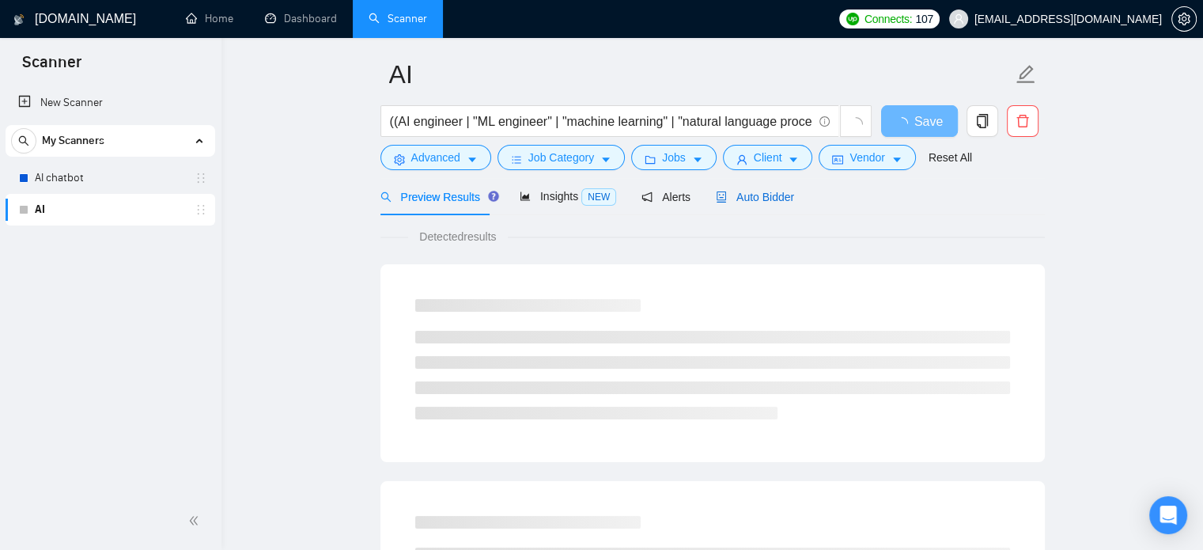
click at [752, 202] on span "Auto Bidder" at bounding box center [755, 197] width 78 height 13
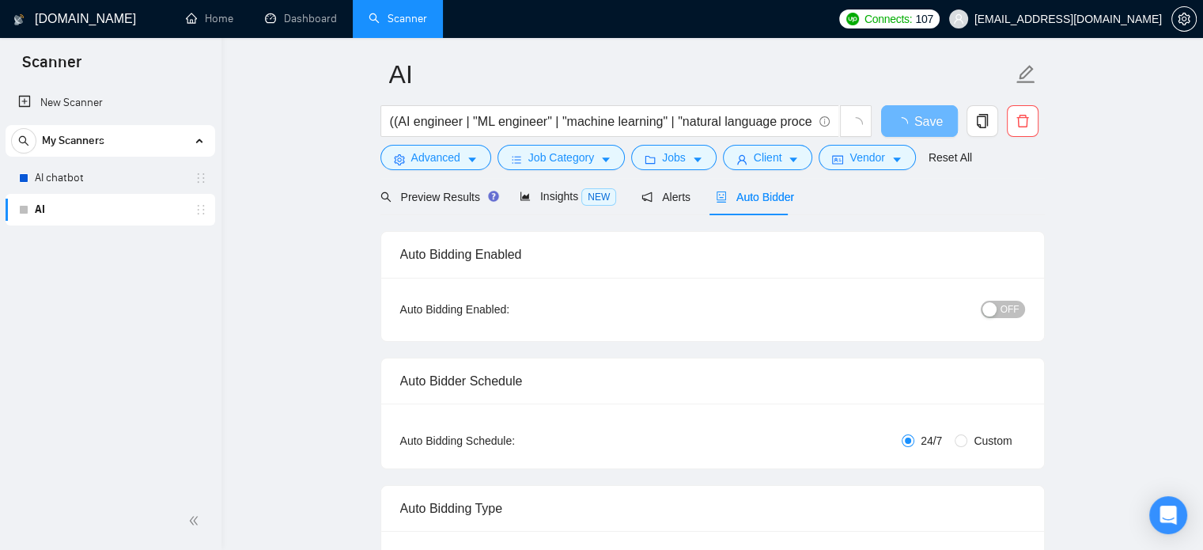
checkbox input "true"
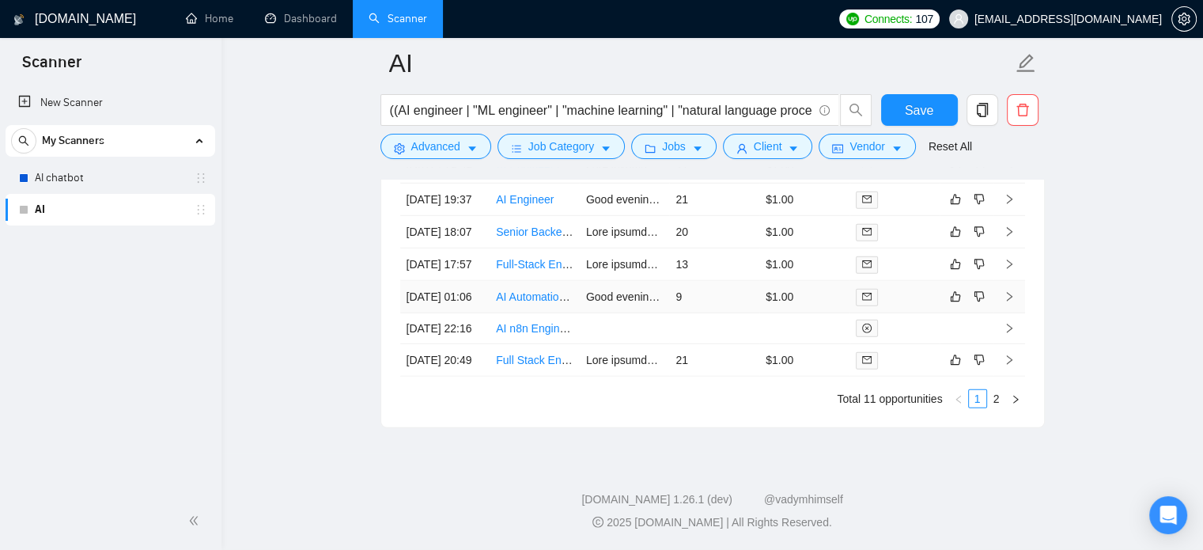
scroll to position [4474, 0]
click at [994, 407] on link "2" at bounding box center [996, 398] width 17 height 17
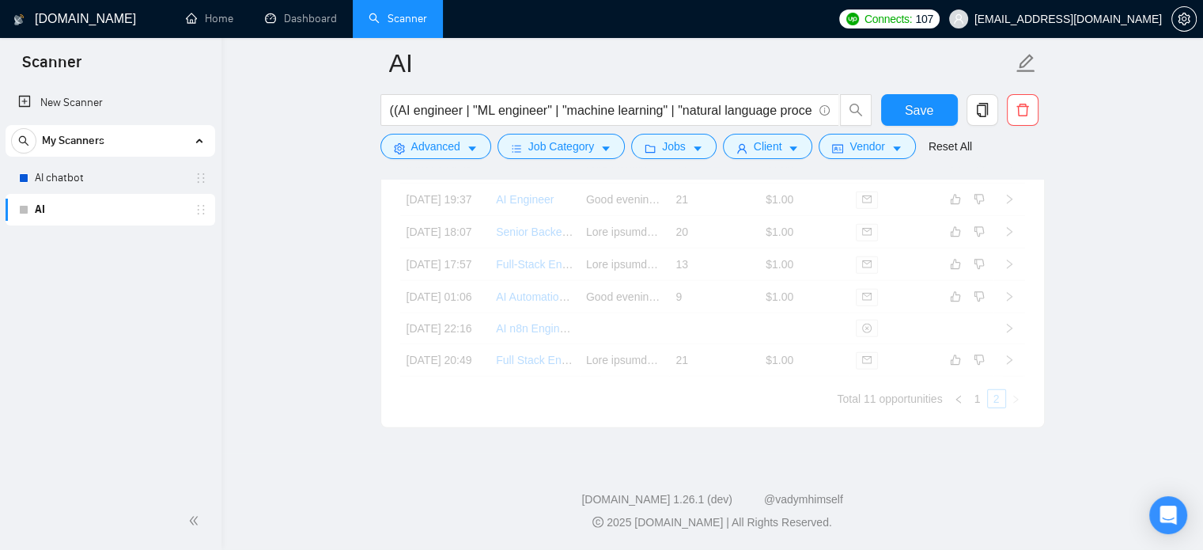
scroll to position [4125, 0]
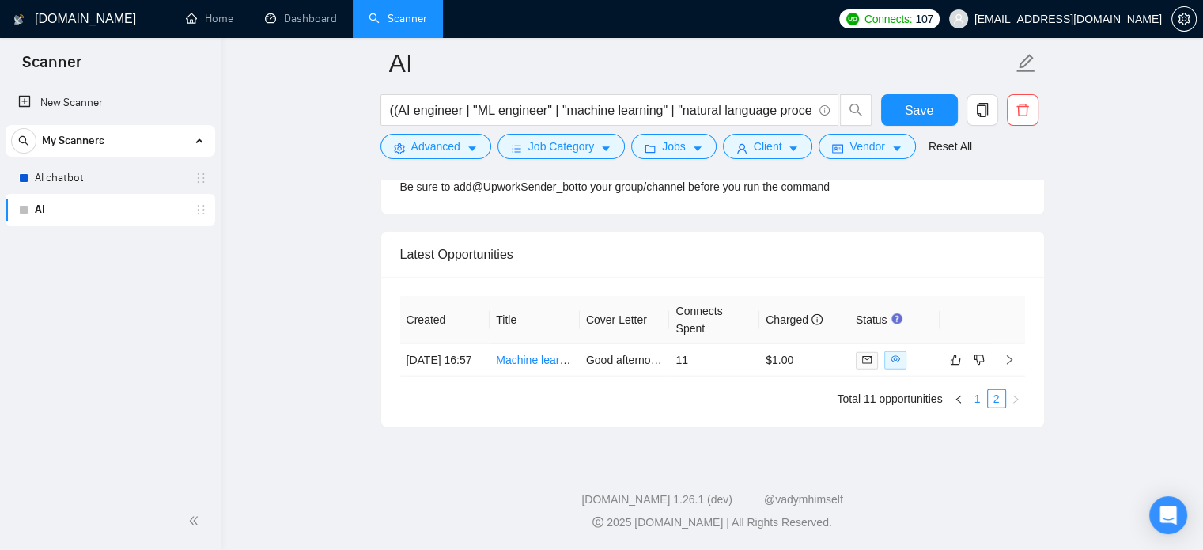
click at [979, 396] on link "1" at bounding box center [977, 398] width 17 height 17
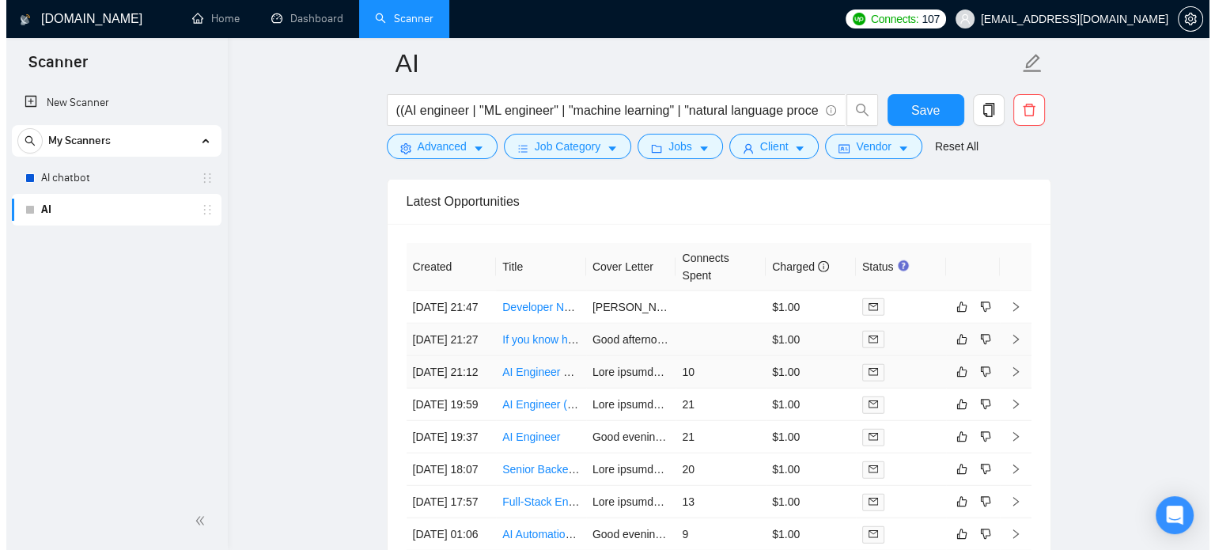
scroll to position [4204, 0]
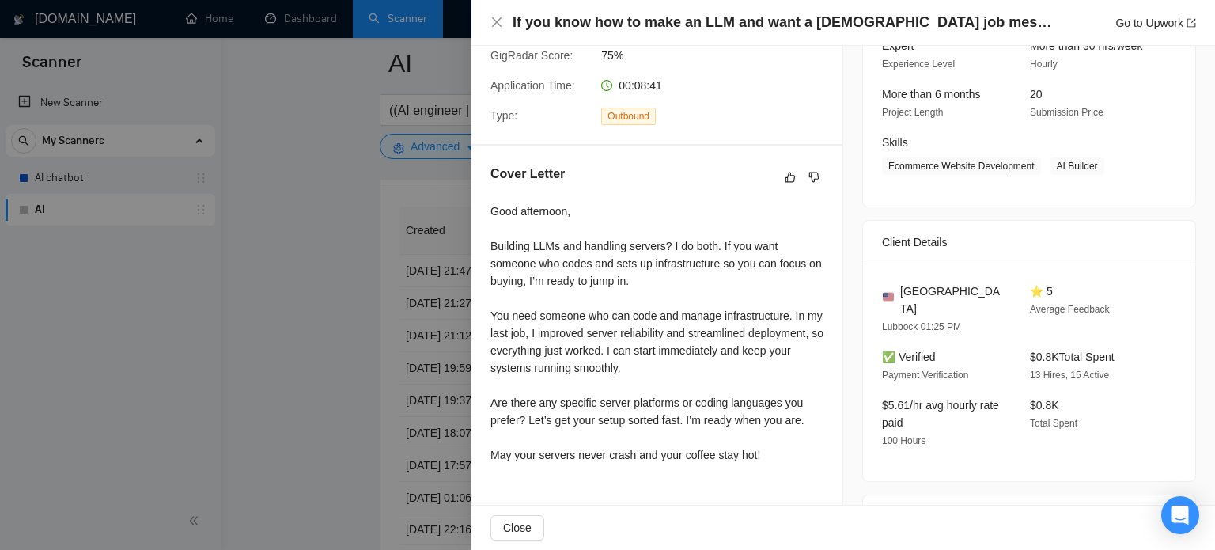
scroll to position [306, 0]
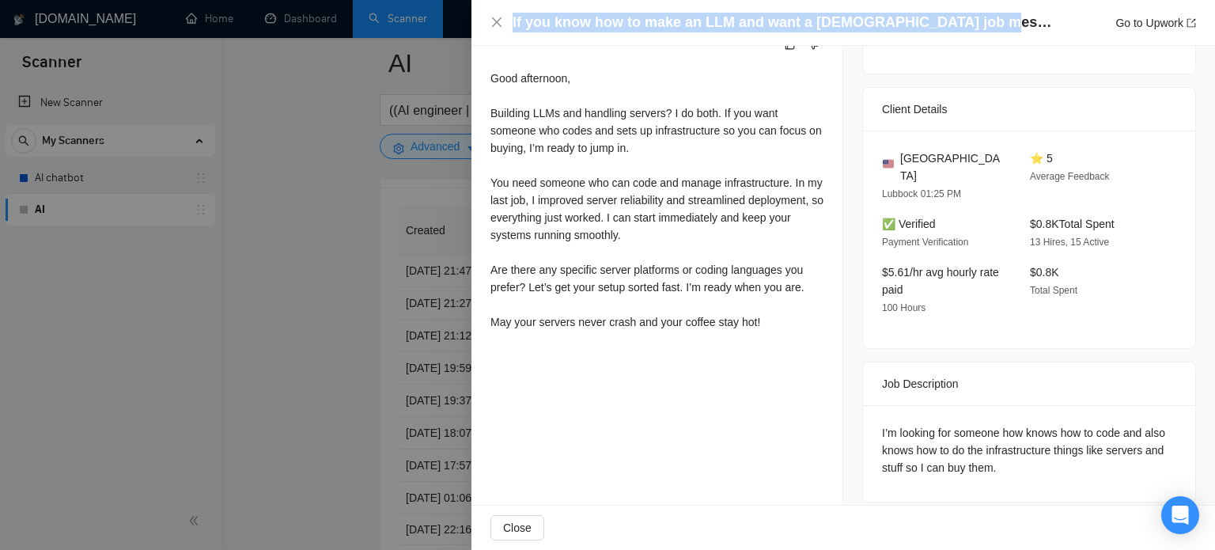
drag, startPoint x: 513, startPoint y: 20, endPoint x: 975, endPoint y: 29, distance: 462.1
click at [975, 29] on div "If you know how to make an LLM and want a full time job message me Go to Upwork" at bounding box center [854, 23] width 683 height 20
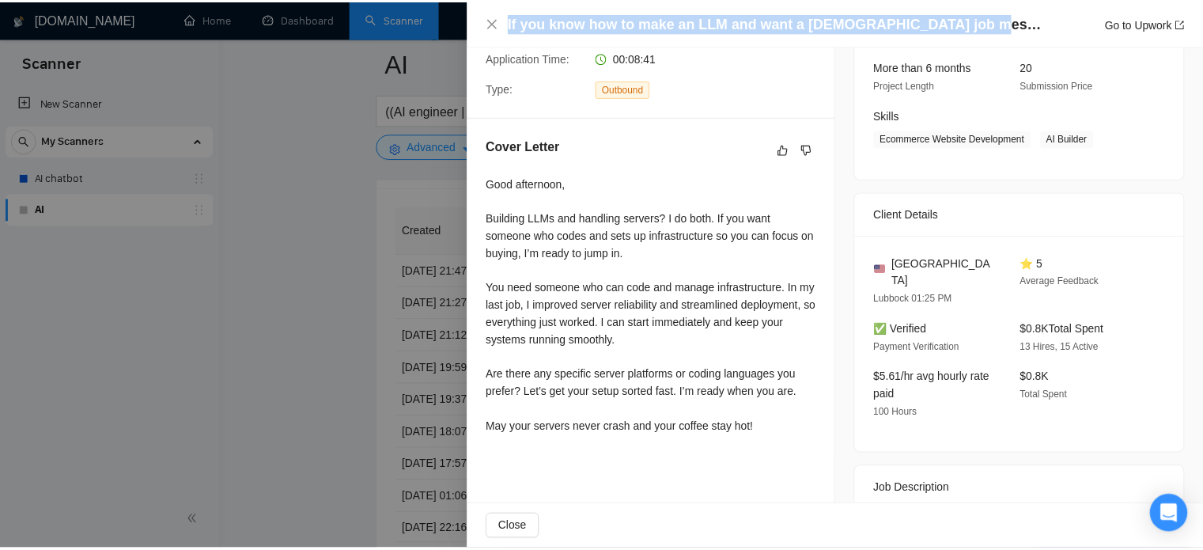
scroll to position [227, 0]
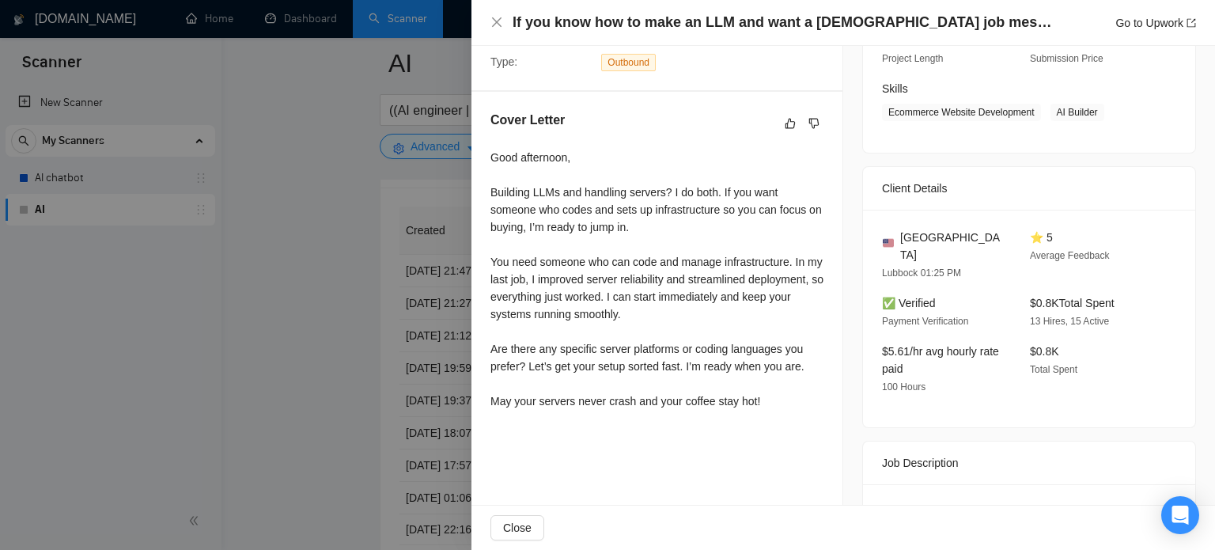
click at [676, 201] on div "Good afternoon, Building LLMs and handling servers? I do both. If you want some…" at bounding box center [656, 279] width 333 height 261
drag, startPoint x: 490, startPoint y: 157, endPoint x: 581, endPoint y: 189, distance: 95.8
click at [581, 189] on div "Good afternoon, Building LLMs and handling servers? I do both. If you want some…" at bounding box center [656, 279] width 333 height 261
click at [607, 259] on div "Good afternoon, Building LLMs and handling servers? I do both. If you want some…" at bounding box center [656, 279] width 333 height 261
click at [278, 303] on div at bounding box center [607, 275] width 1215 height 550
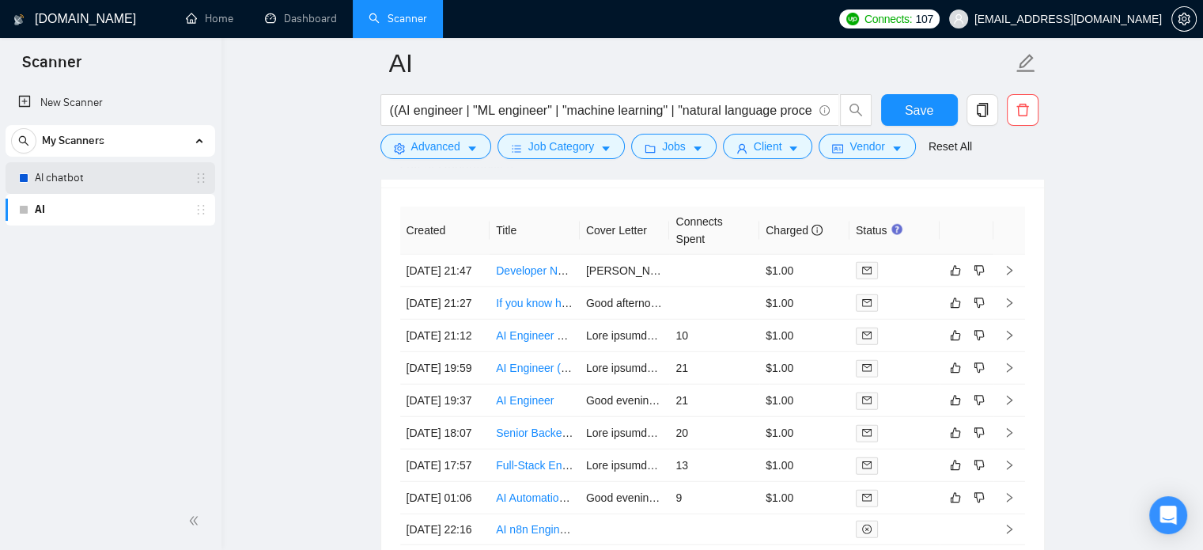
click at [22, 174] on div at bounding box center [23, 177] width 9 height 9
click at [108, 184] on link "AI chatbot" at bounding box center [110, 178] width 150 height 32
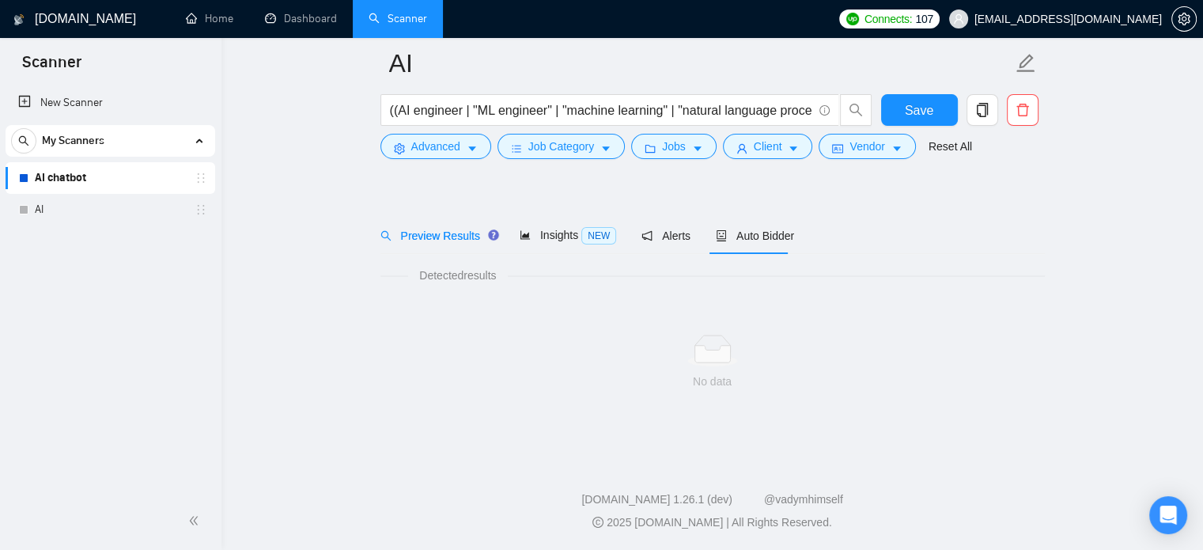
scroll to position [28, 0]
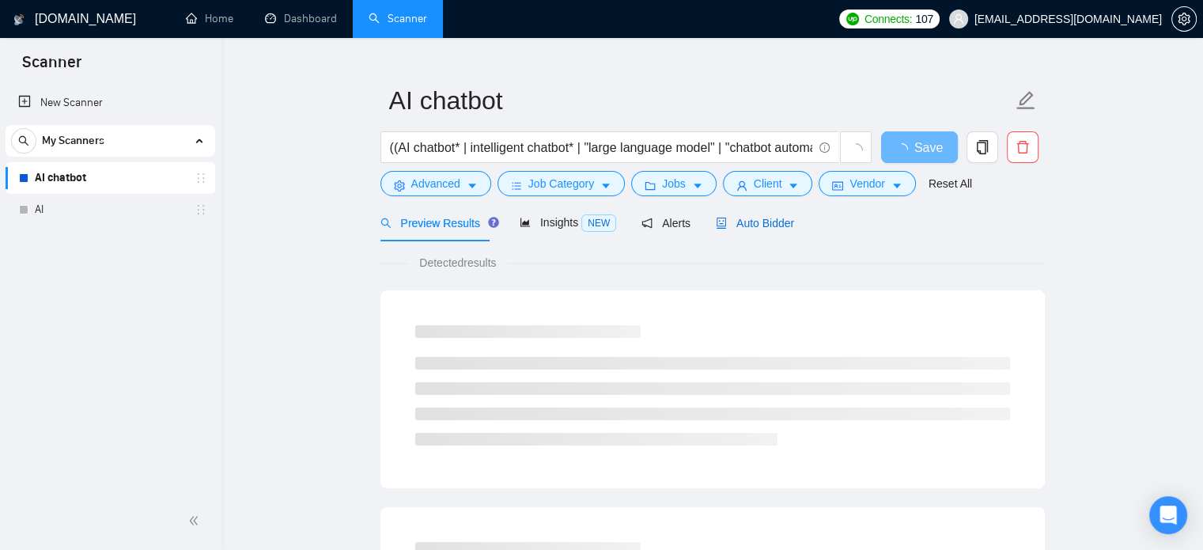
click at [755, 222] on span "Auto Bidder" at bounding box center [755, 223] width 78 height 13
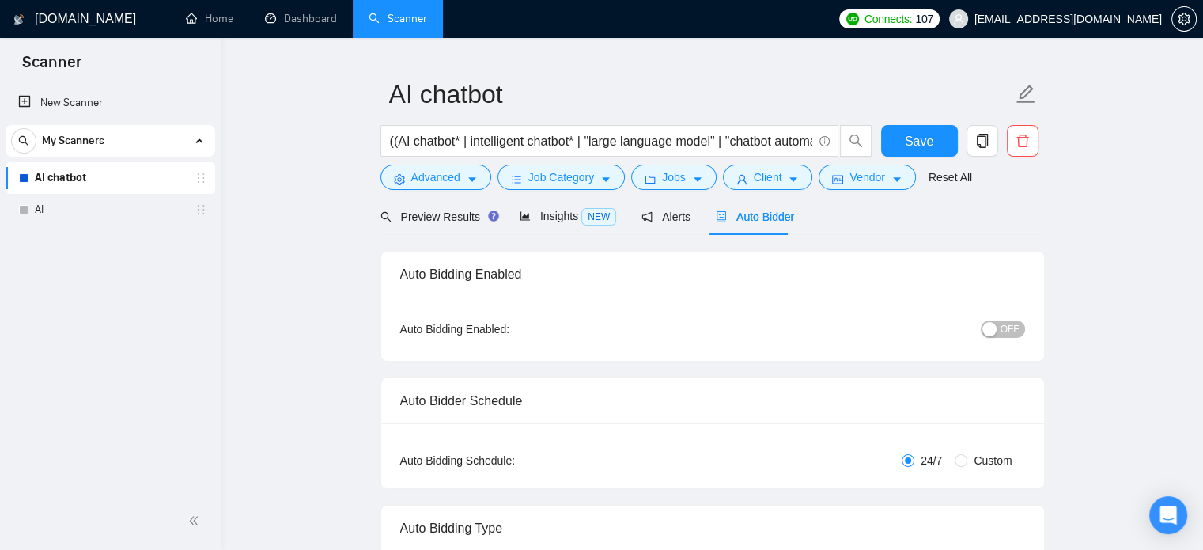
scroll to position [7, 0]
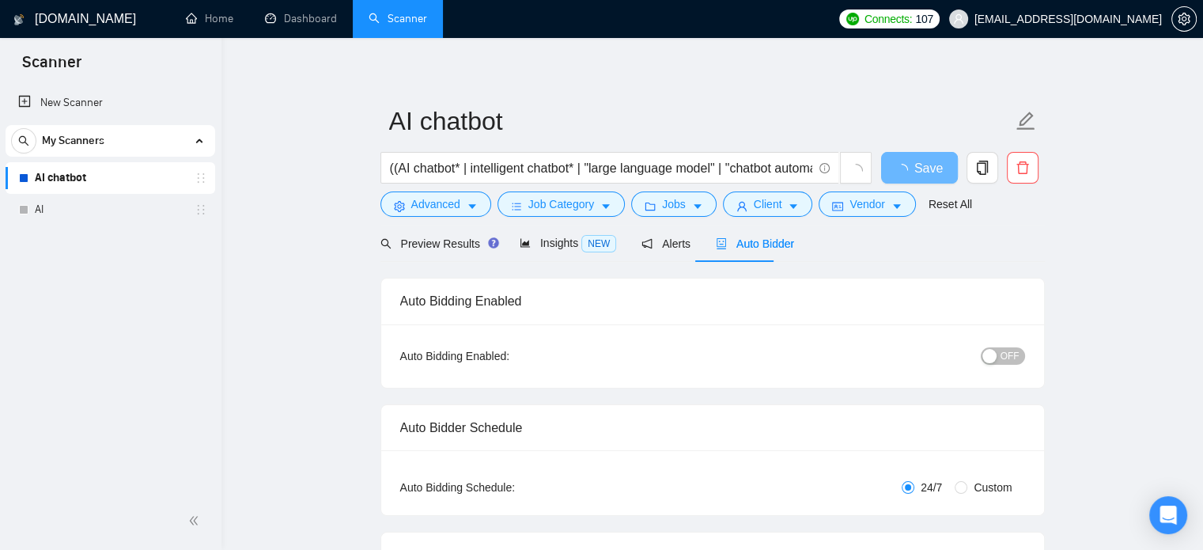
scroll to position [7, 0]
click at [57, 180] on link "AI chatbot" at bounding box center [110, 178] width 150 height 32
click at [661, 243] on span "Alerts" at bounding box center [666, 243] width 49 height 13
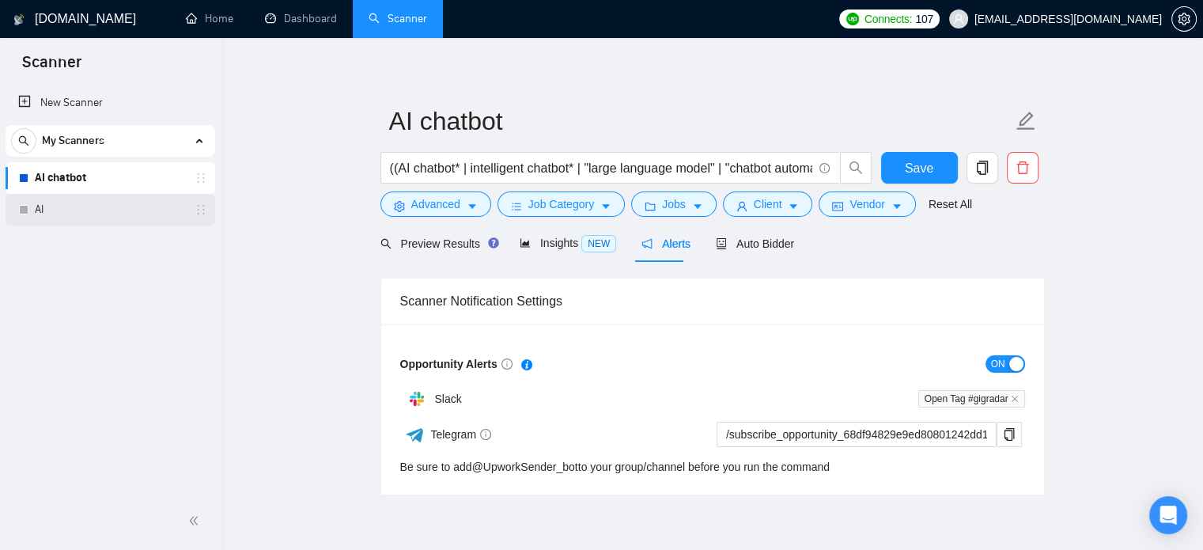
click at [62, 205] on link "AI" at bounding box center [110, 210] width 150 height 32
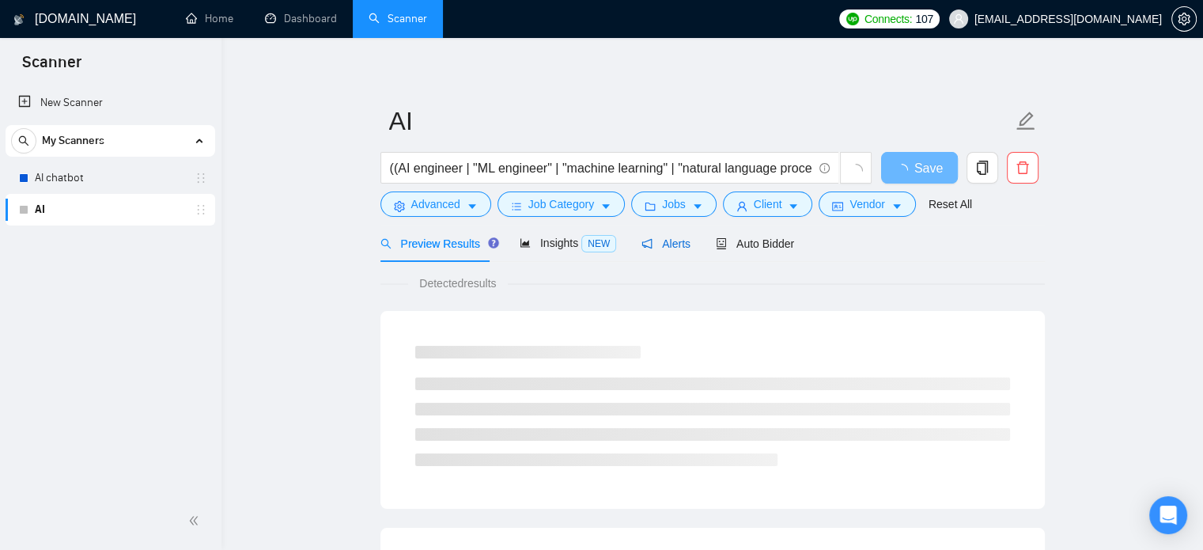
click at [674, 246] on span "Alerts" at bounding box center [666, 243] width 49 height 13
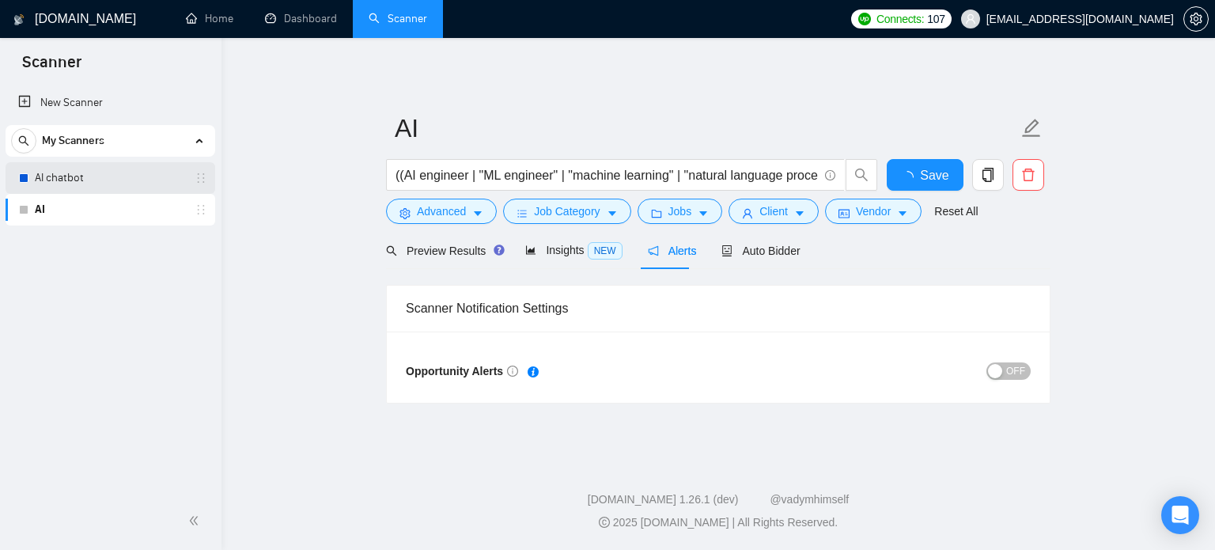
click at [51, 183] on link "AI chatbot" at bounding box center [110, 178] width 150 height 32
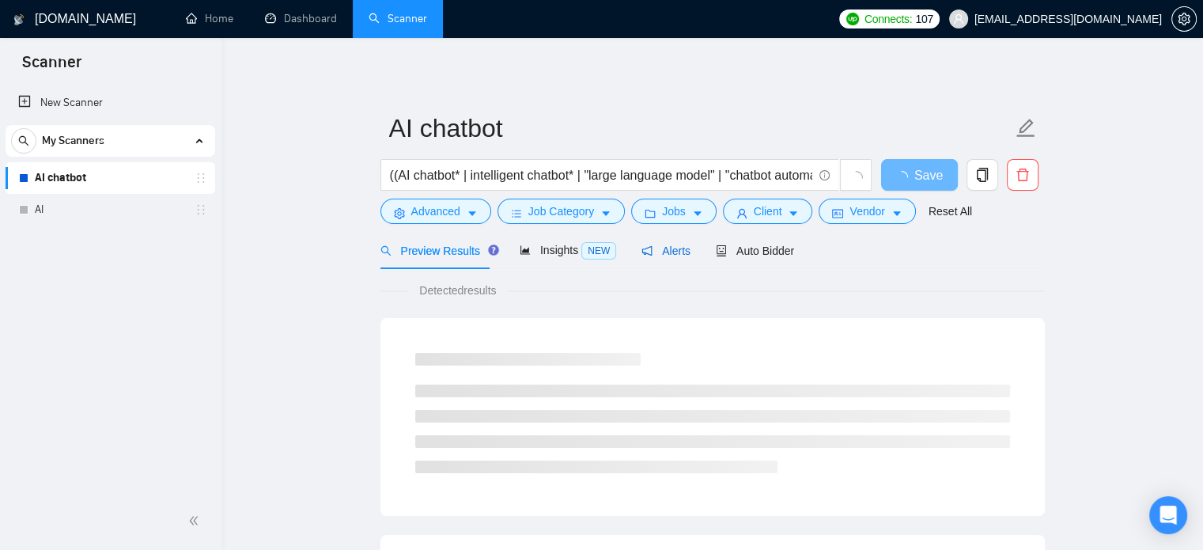
click at [659, 248] on span "Alerts" at bounding box center [666, 250] width 49 height 13
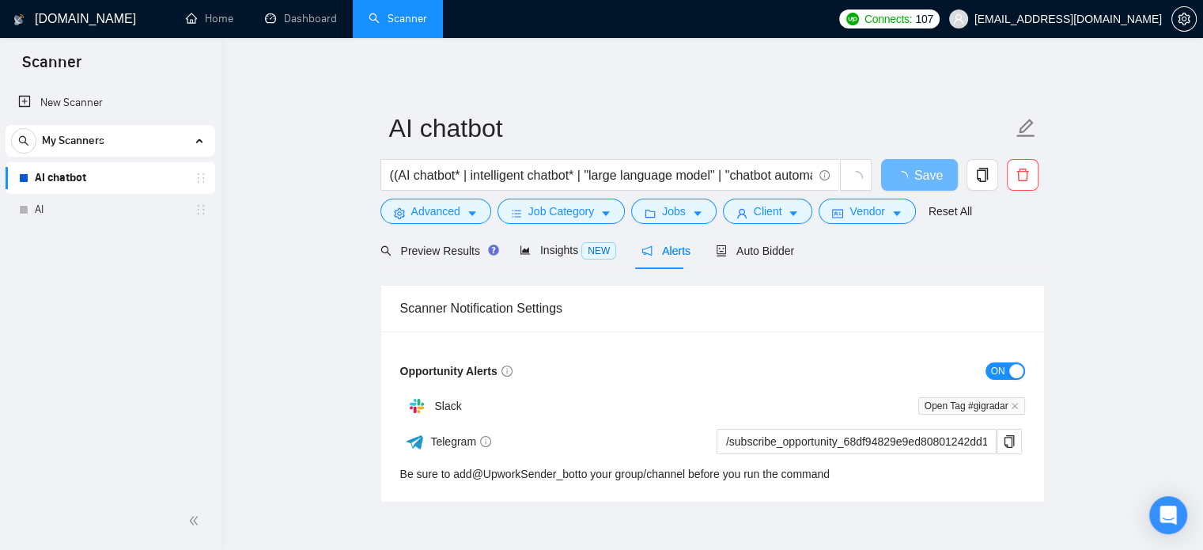
click at [1000, 369] on span "ON" at bounding box center [998, 370] width 14 height 17
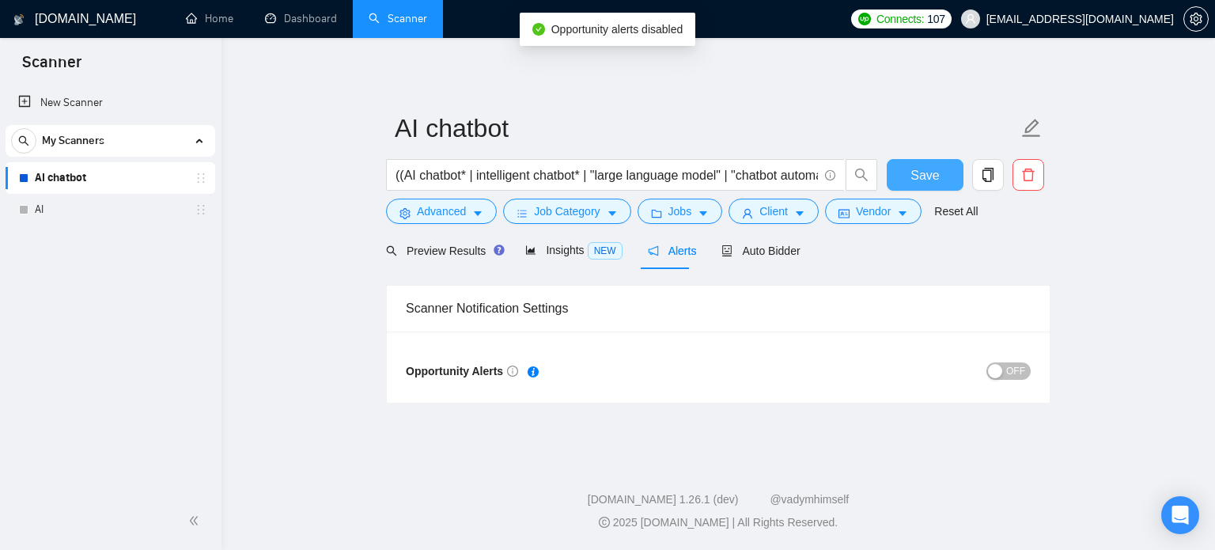
click at [930, 180] on span "Save" at bounding box center [925, 175] width 28 height 20
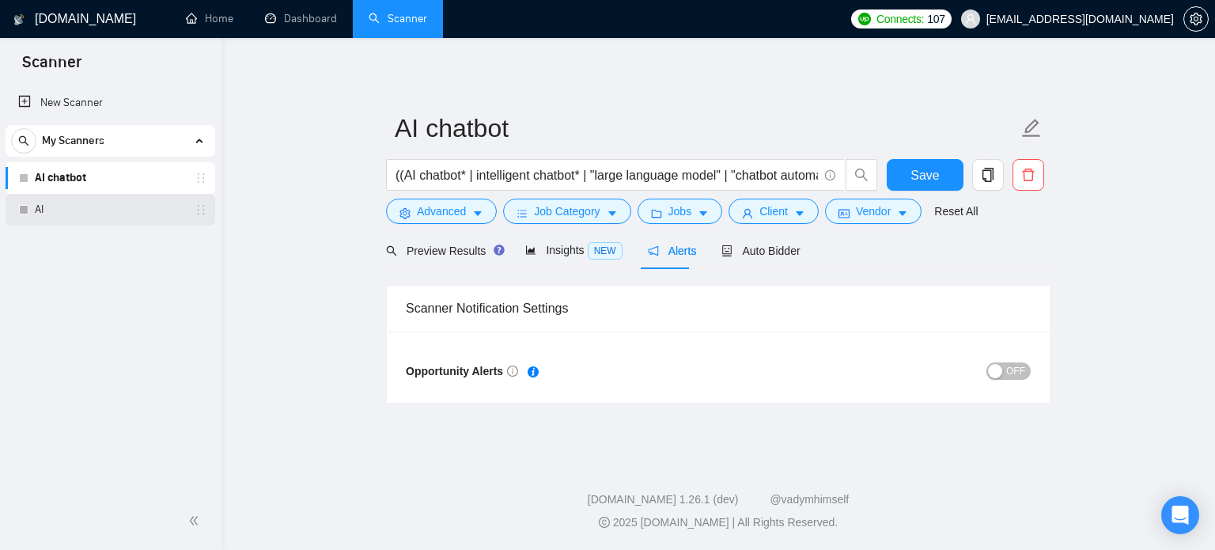
click at [38, 213] on link "AI" at bounding box center [110, 210] width 150 height 32
